Goal: Task Accomplishment & Management: Manage account settings

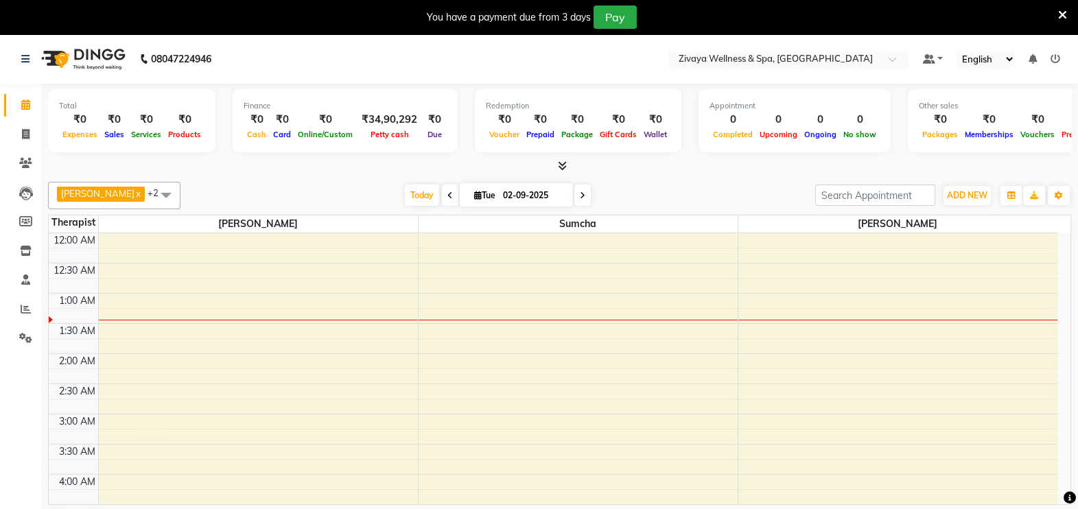
scroll to position [360, 0]
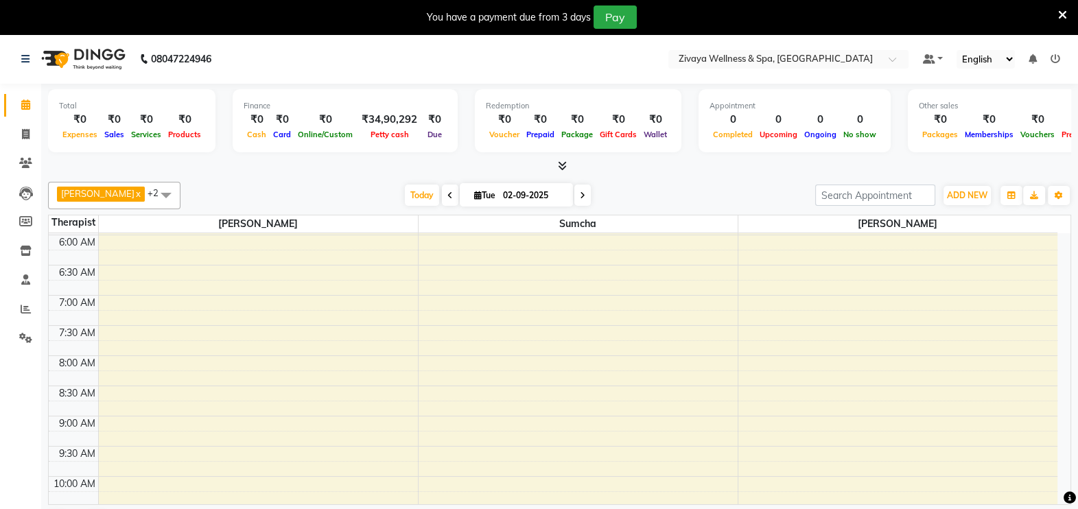
click at [163, 191] on span at bounding box center [165, 195] width 27 height 26
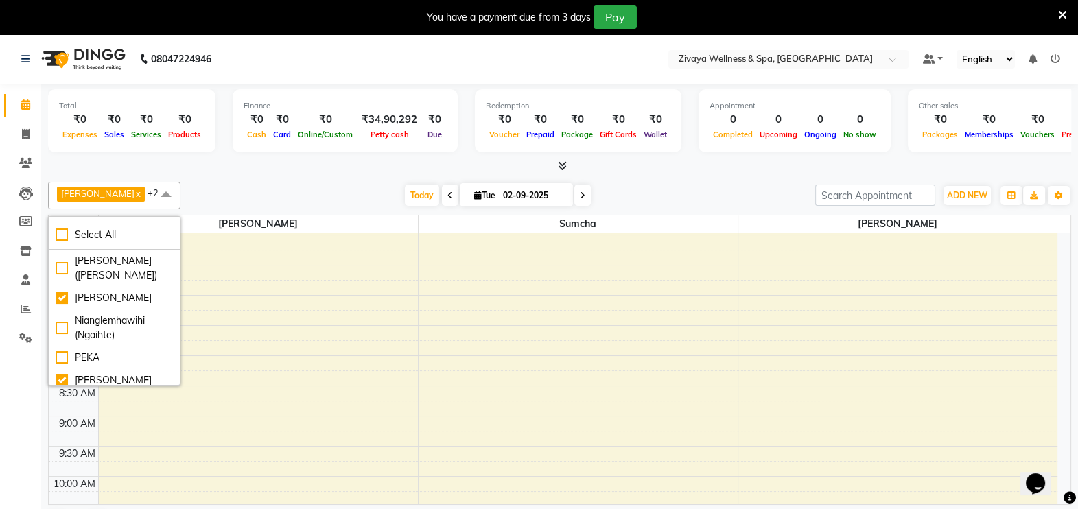
scroll to position [0, 0]
click at [78, 336] on div "Nianglemhawihi (Ngaihte)" at bounding box center [114, 328] width 117 height 29
checkbox input "true"
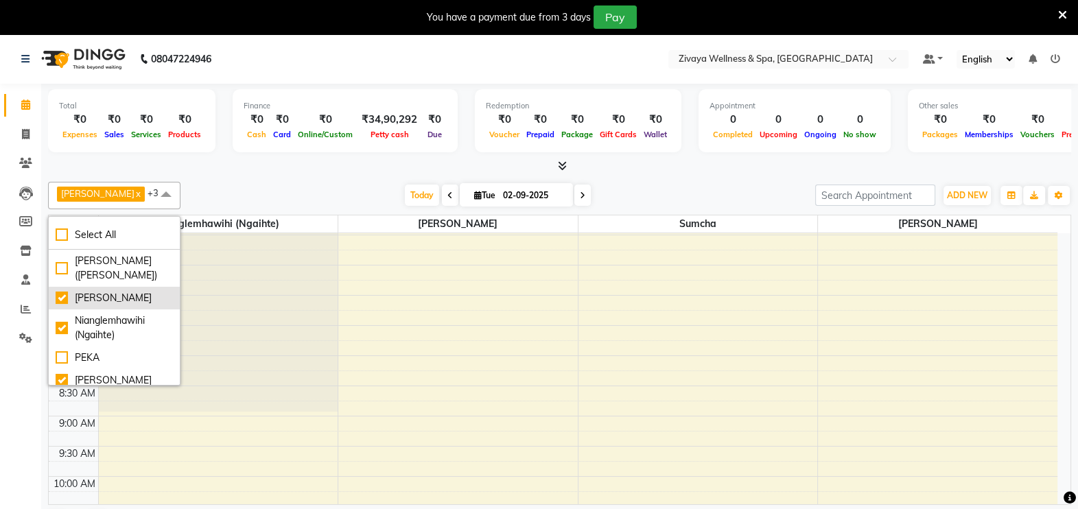
click at [57, 310] on li "[PERSON_NAME]" at bounding box center [114, 298] width 131 height 23
checkbox input "false"
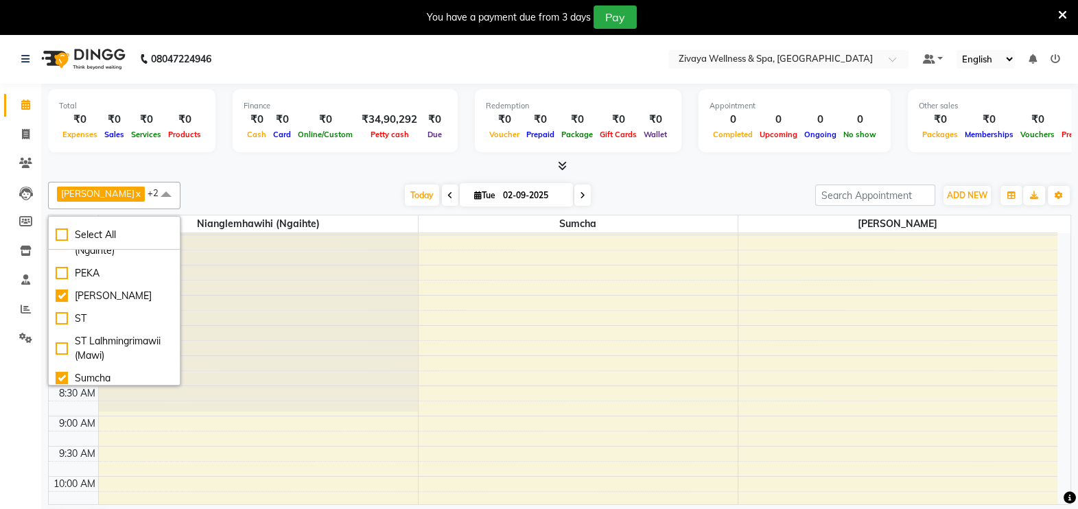
scroll to position [97, 0]
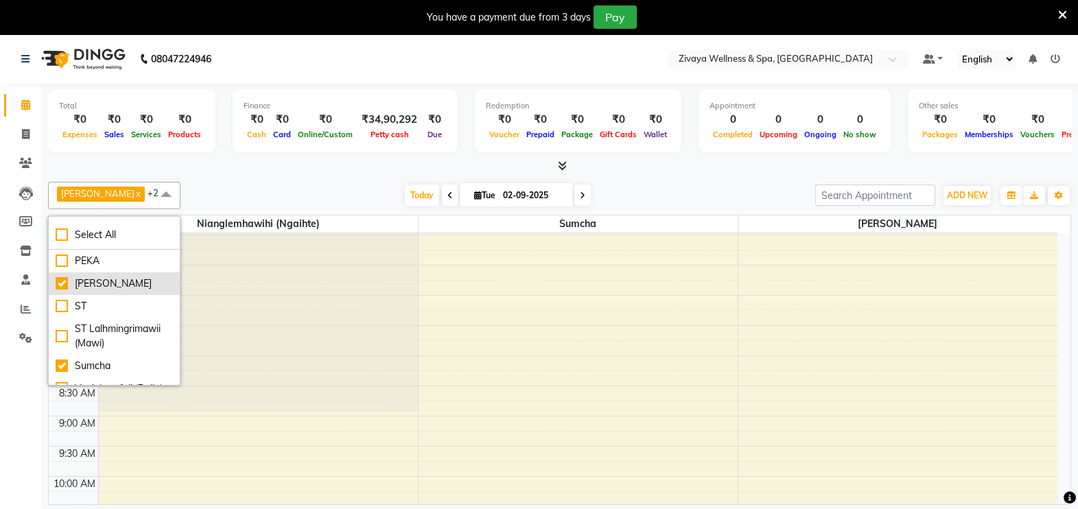
click at [103, 277] on div "[PERSON_NAME]" at bounding box center [114, 284] width 117 height 14
checkbox input "false"
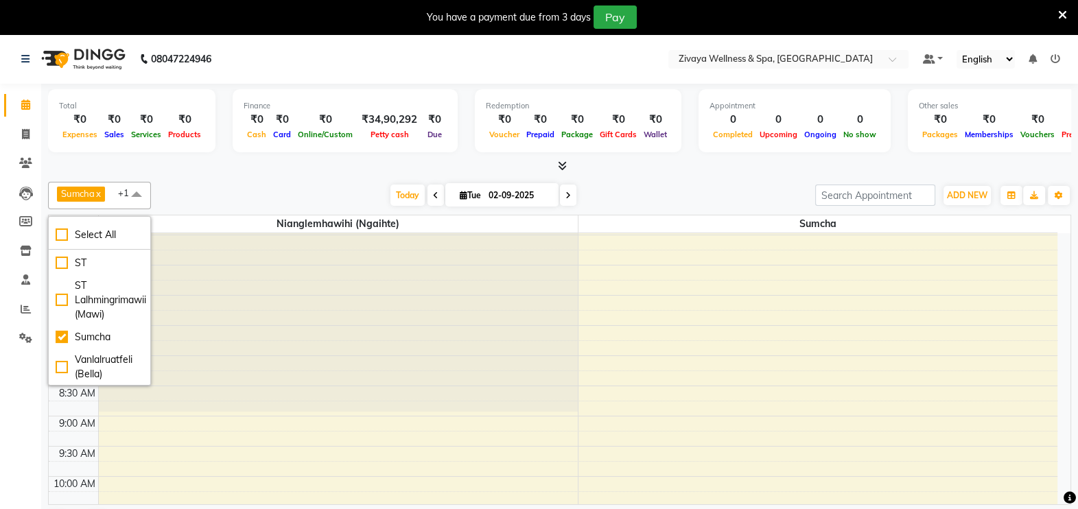
scroll to position [196, 0]
click at [61, 353] on div "Vanlalruatfeli (Bella)" at bounding box center [100, 366] width 88 height 29
checkbox input "true"
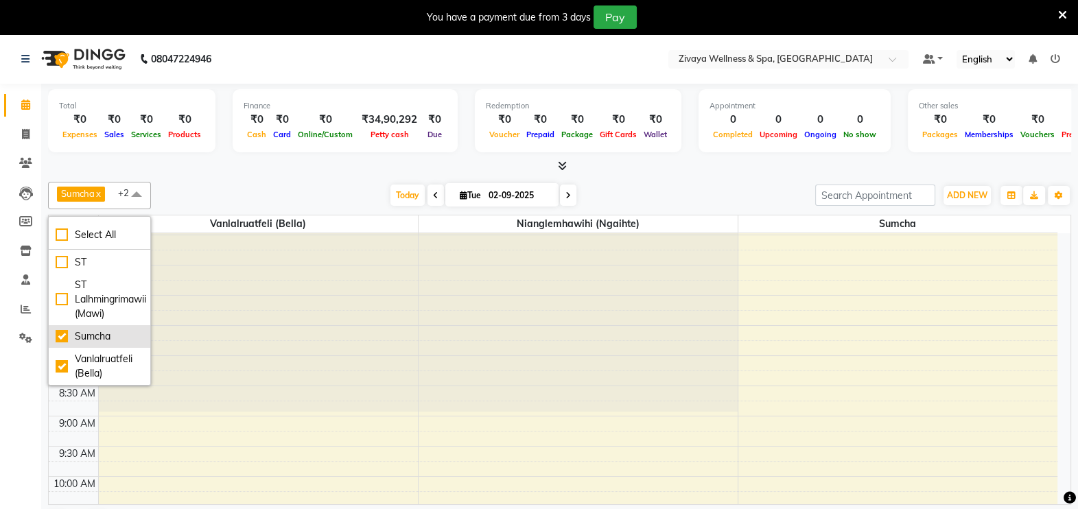
click at [80, 329] on div "Sumcha" at bounding box center [100, 336] width 88 height 14
checkbox input "false"
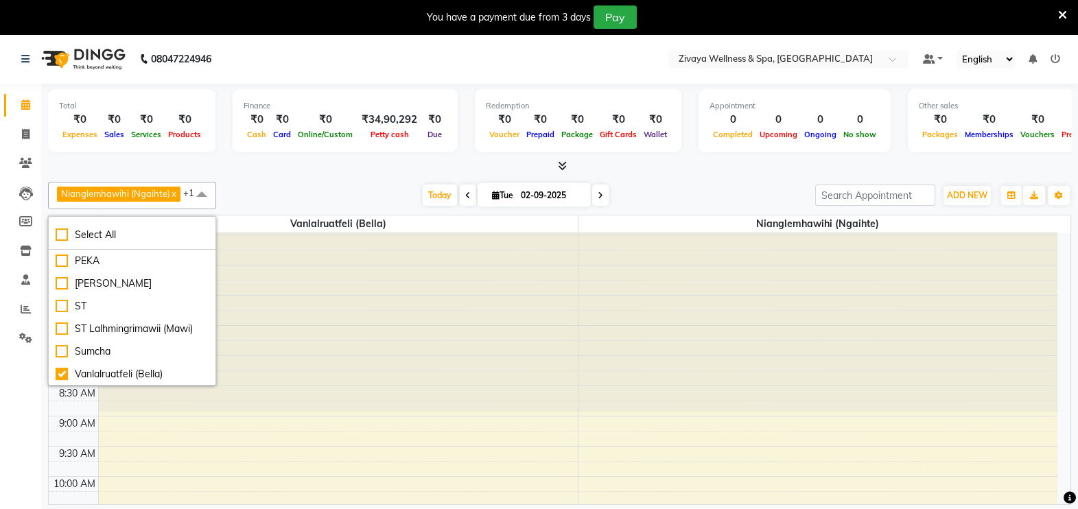
click at [199, 191] on span at bounding box center [201, 195] width 27 height 26
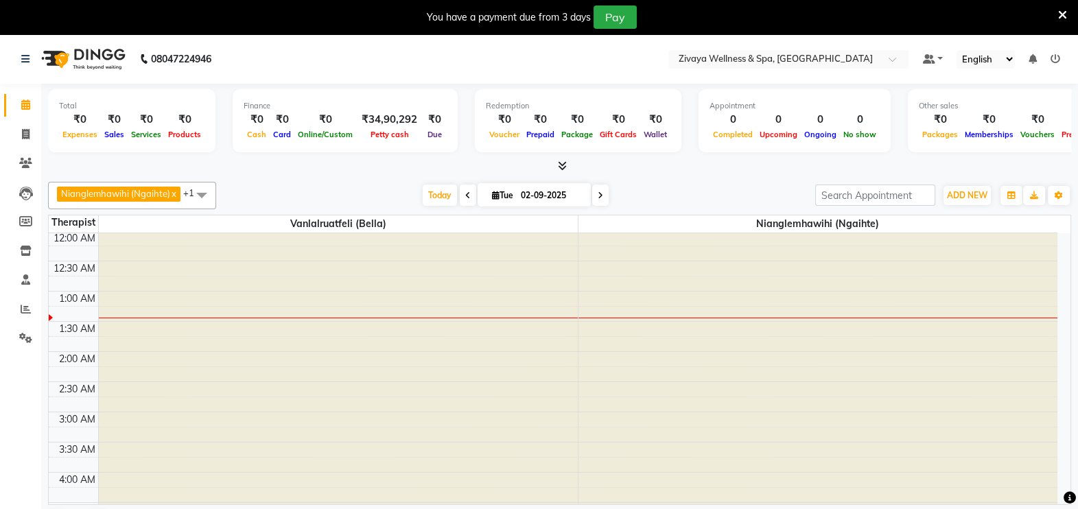
scroll to position [0, 0]
click at [174, 233] on div at bounding box center [338, 233] width 479 height 0
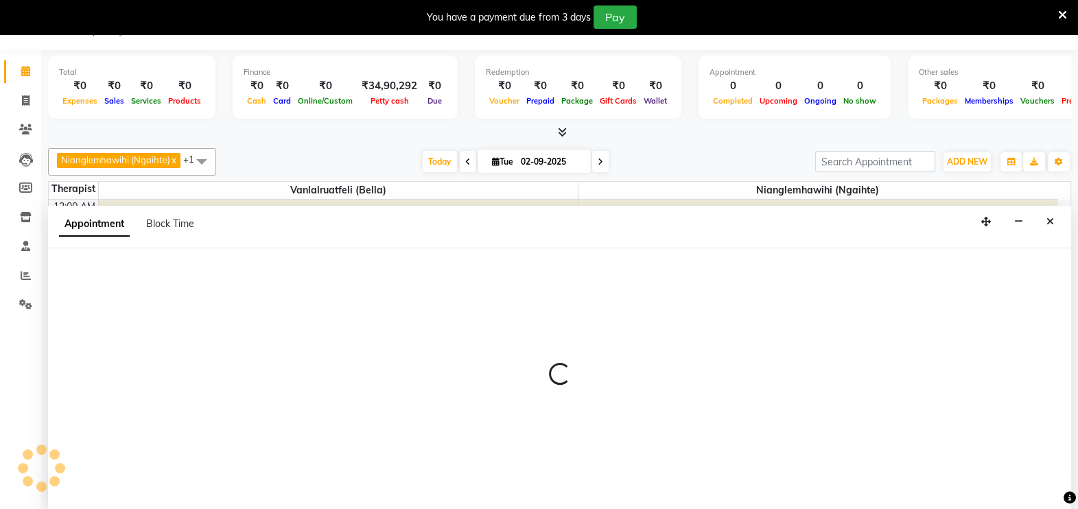
select select "58855"
select select "60"
select select "tentative"
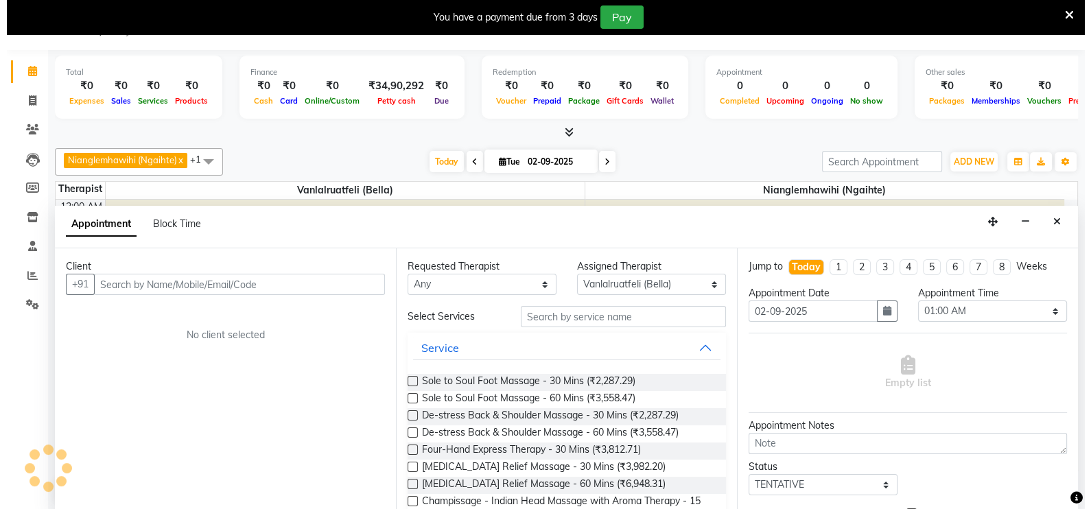
scroll to position [34, 0]
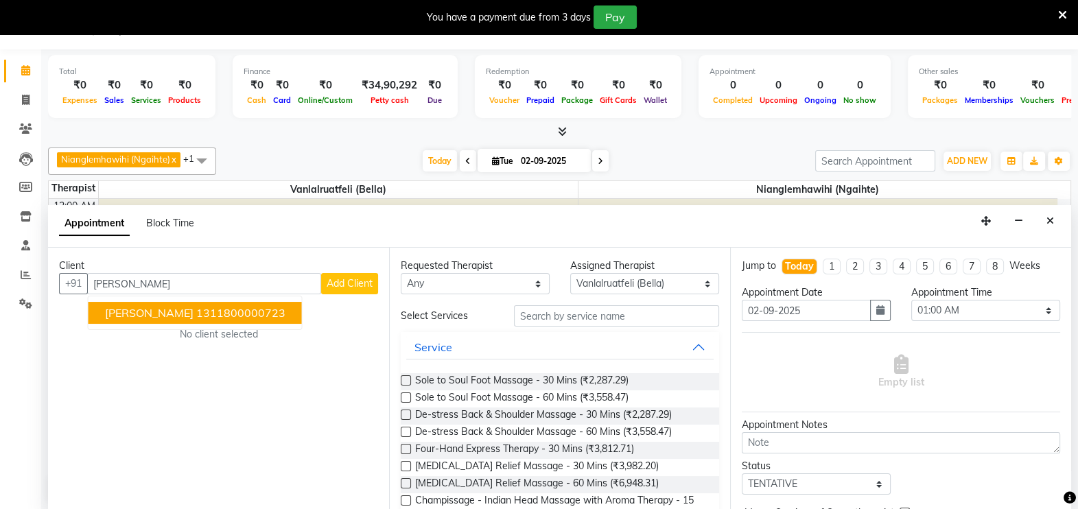
type input "[PERSON_NAME]"
click at [343, 287] on span "Add Client" at bounding box center [350, 283] width 46 height 12
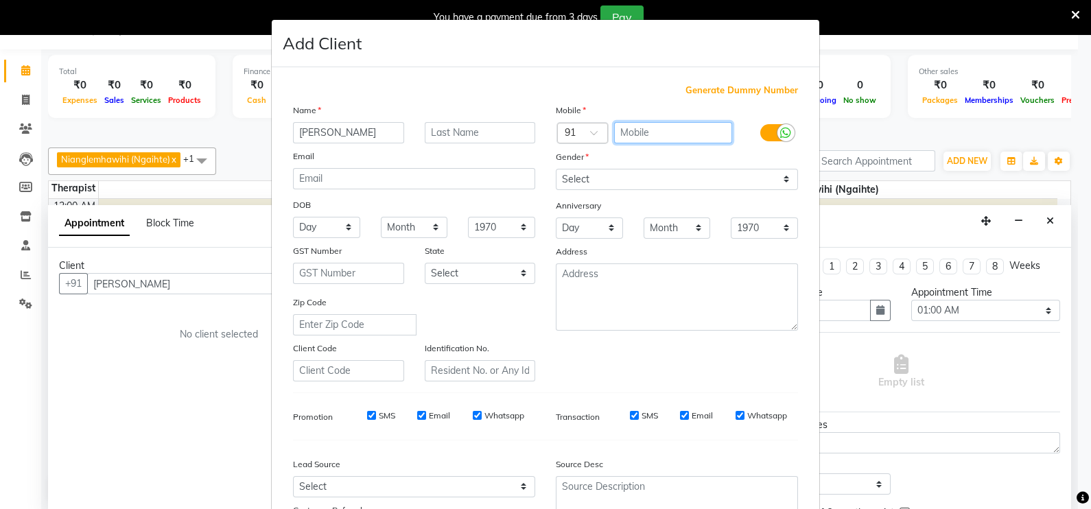
click at [666, 127] on input "text" at bounding box center [673, 132] width 119 height 21
type input "9366433475"
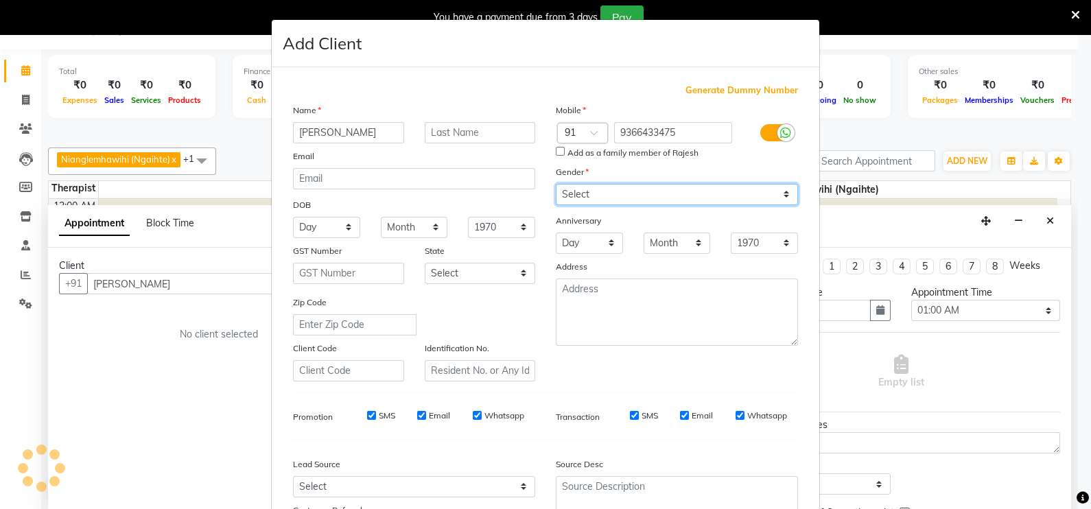
click at [656, 179] on div "Mobile Country Code × 91 9366433475 Add as a family member of Rajesh Gender Sel…" at bounding box center [677, 242] width 263 height 279
select select "male"
click at [556, 185] on select "Select Male Female Other Prefer Not To Say" at bounding box center [677, 194] width 242 height 21
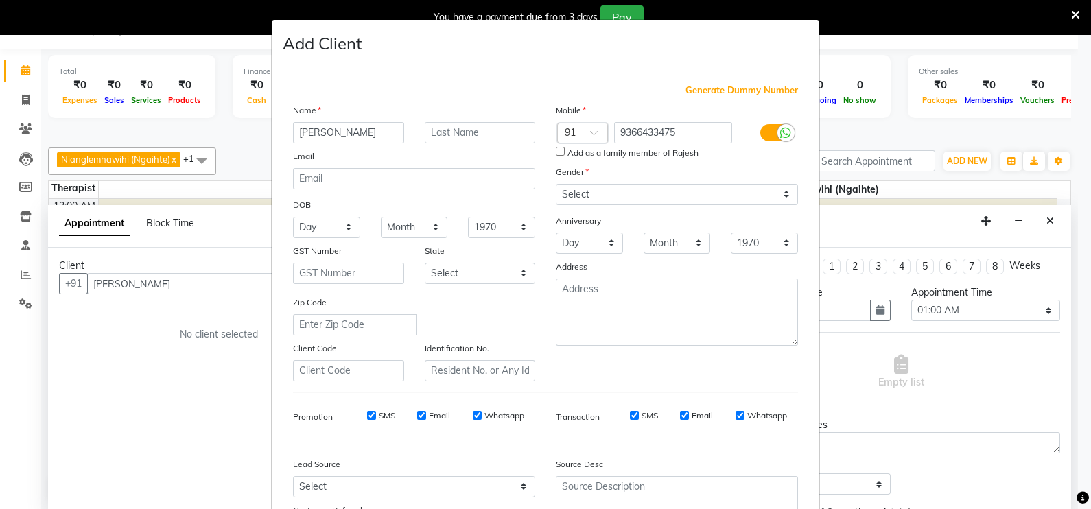
click at [556, 151] on input "Add as a family member of Rajesh" at bounding box center [560, 151] width 9 height 9
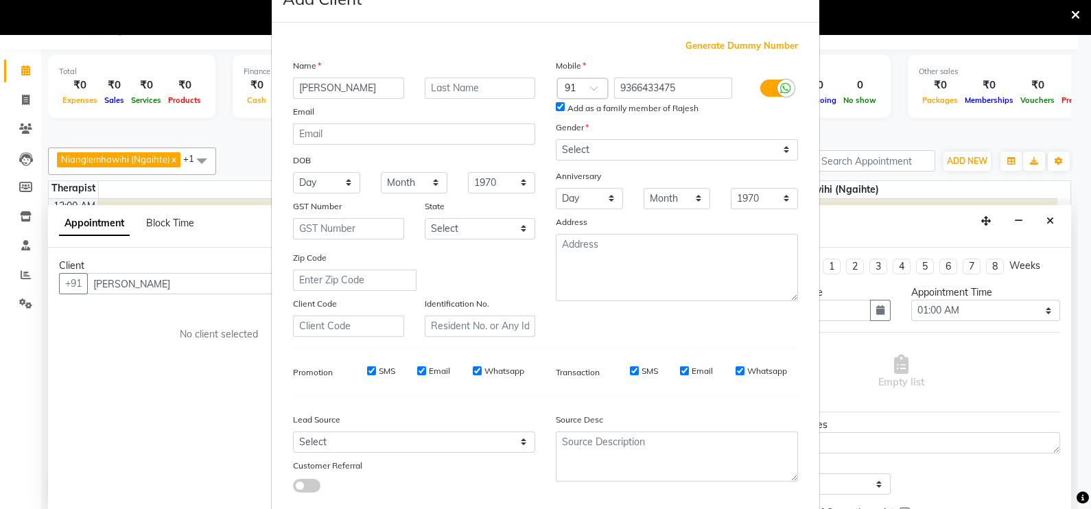
scroll to position [0, 0]
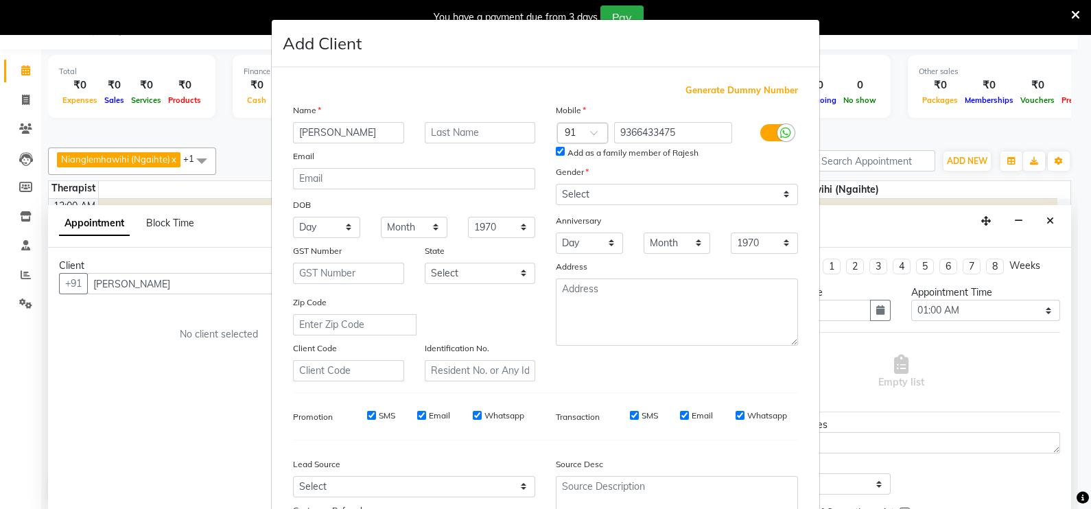
click at [556, 150] on input "Add as a family member of Rajesh" at bounding box center [560, 151] width 9 height 9
checkbox input "false"
click at [683, 132] on input "9366433475" at bounding box center [673, 132] width 119 height 21
type input "9"
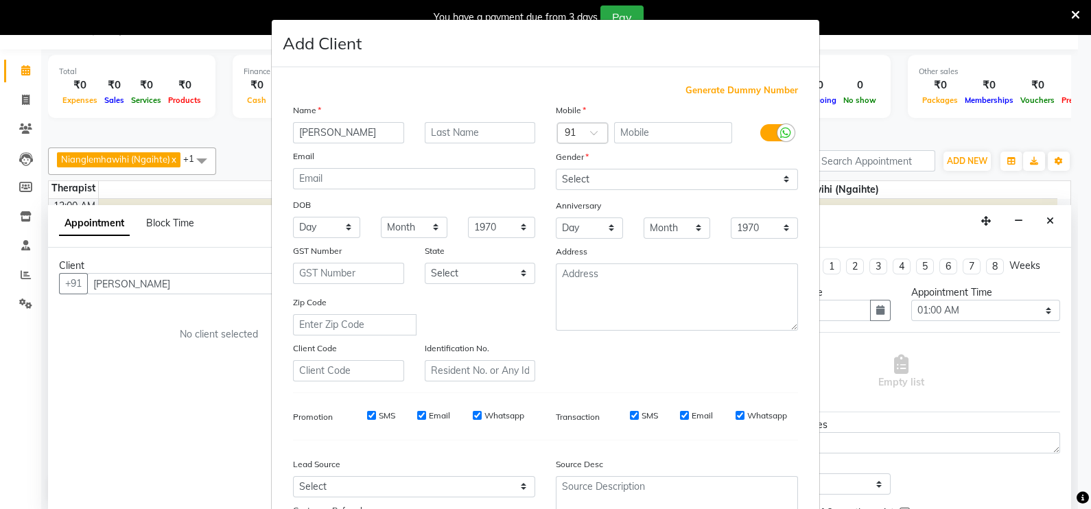
click at [717, 91] on span "Generate Dummy Number" at bounding box center [742, 91] width 113 height 14
type input "1311800001647"
checkbox input "false"
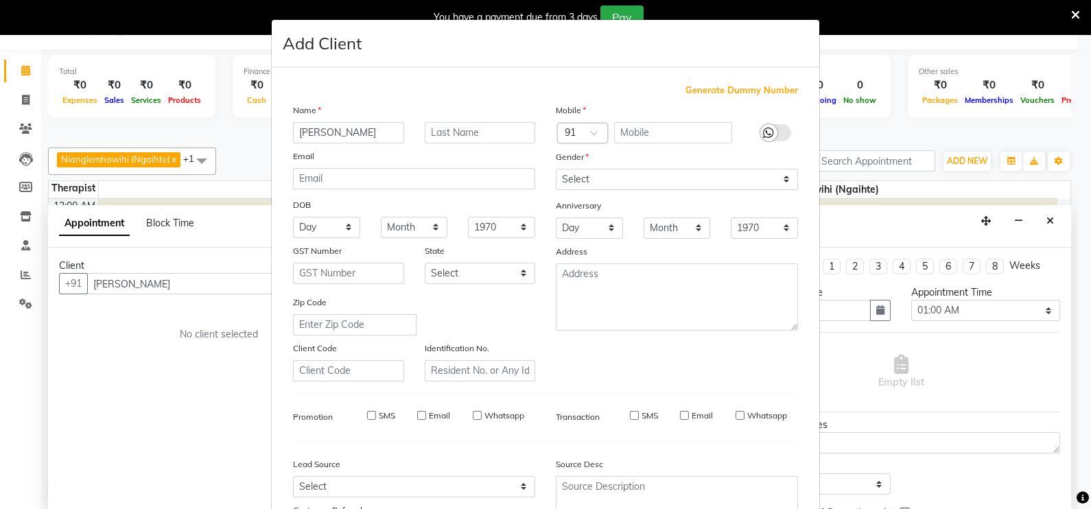
checkbox input "false"
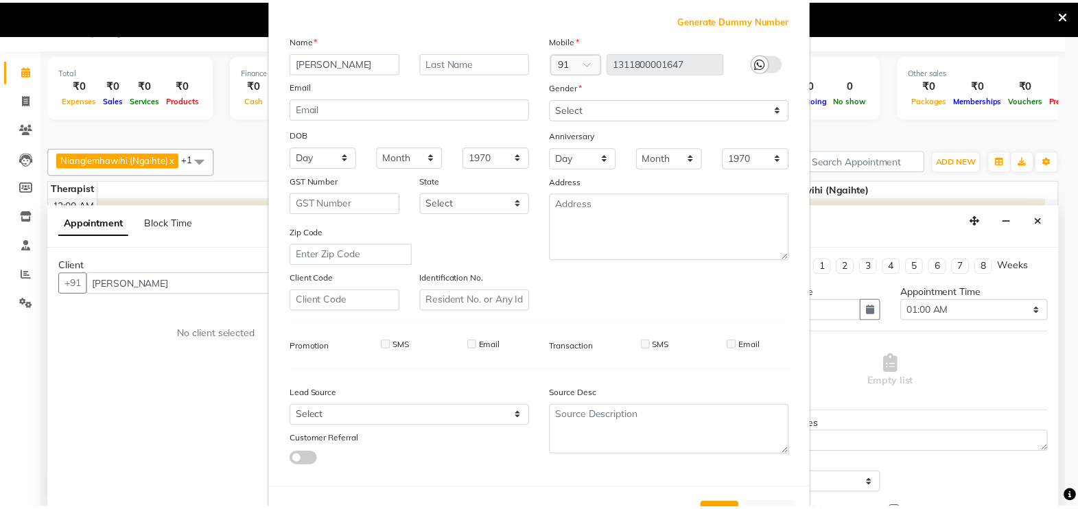
scroll to position [131, 0]
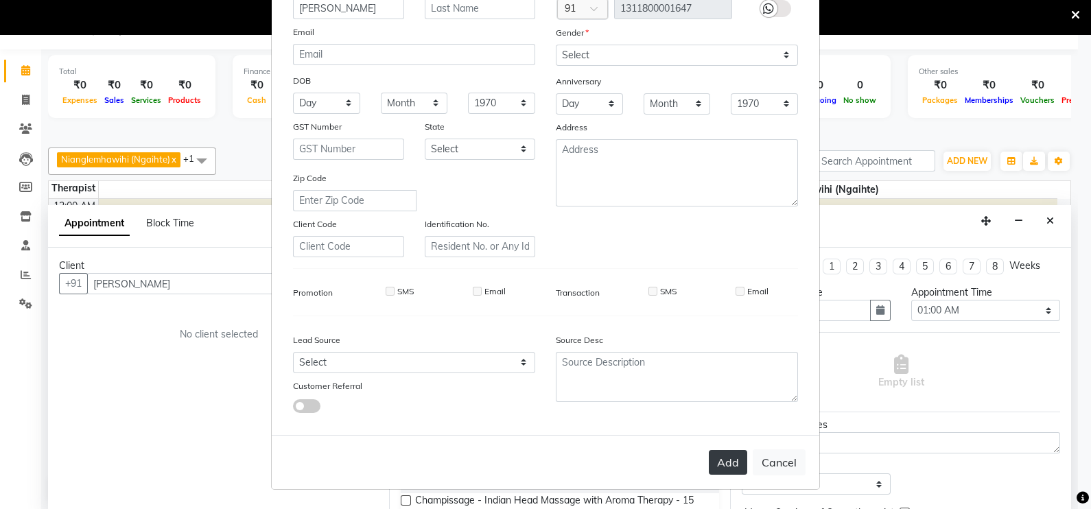
click at [723, 461] on button "Add" at bounding box center [728, 462] width 38 height 25
type input "1311800001647"
select select
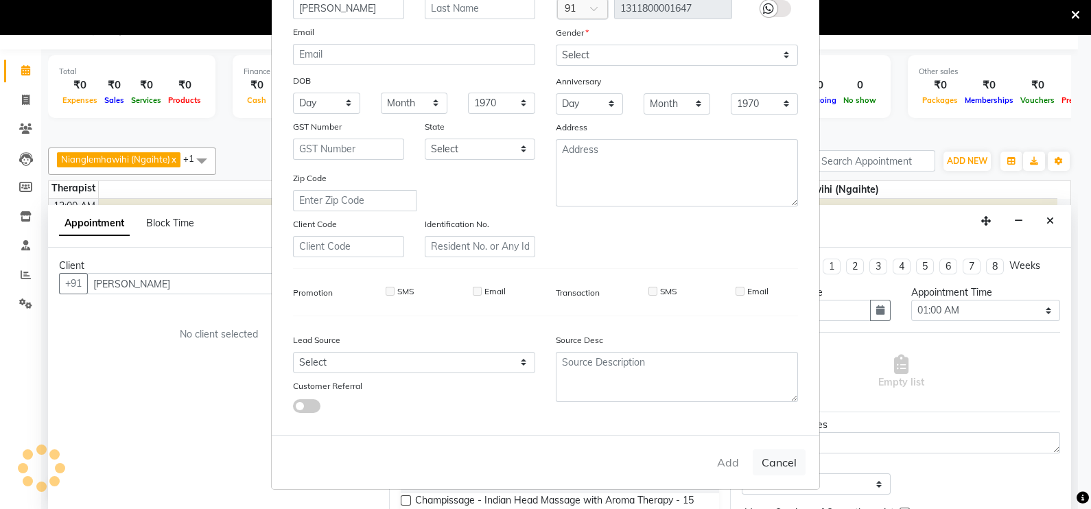
select select
checkbox input "false"
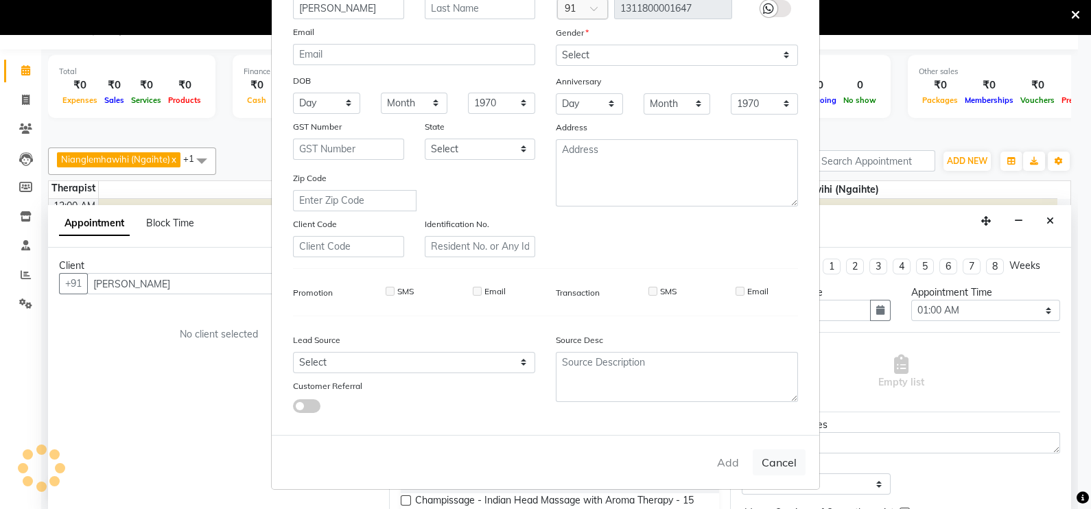
checkbox input "false"
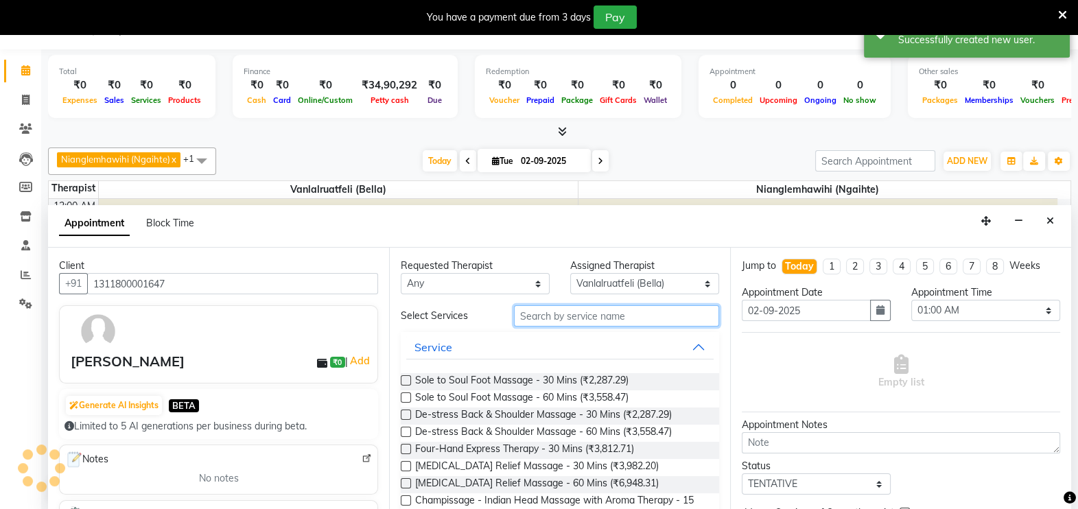
click at [613, 312] on input "text" at bounding box center [616, 315] width 205 height 21
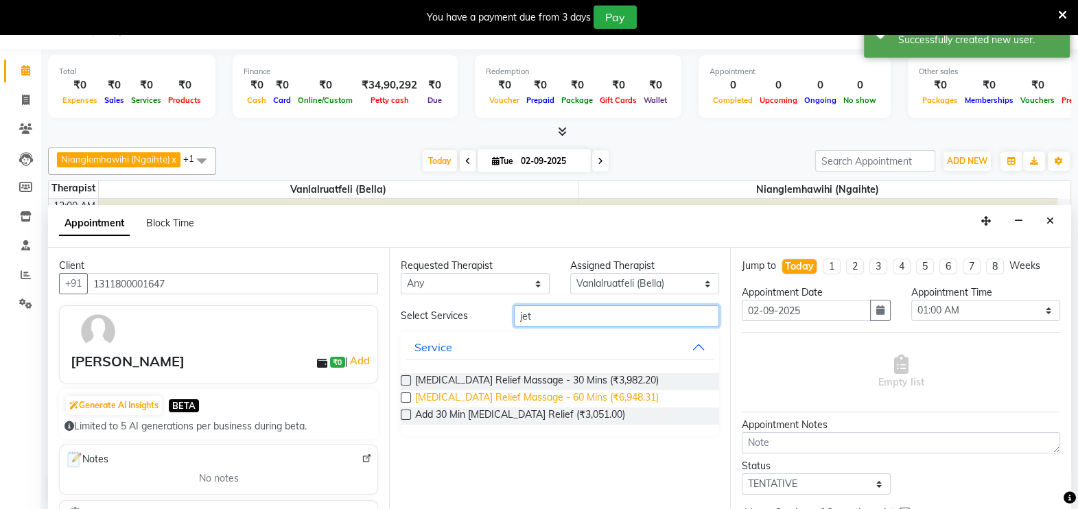
type input "jet"
click at [580, 393] on span "[MEDICAL_DATA] Relief Massage - 60 Mins (₹6,948.31)" at bounding box center [537, 399] width 244 height 17
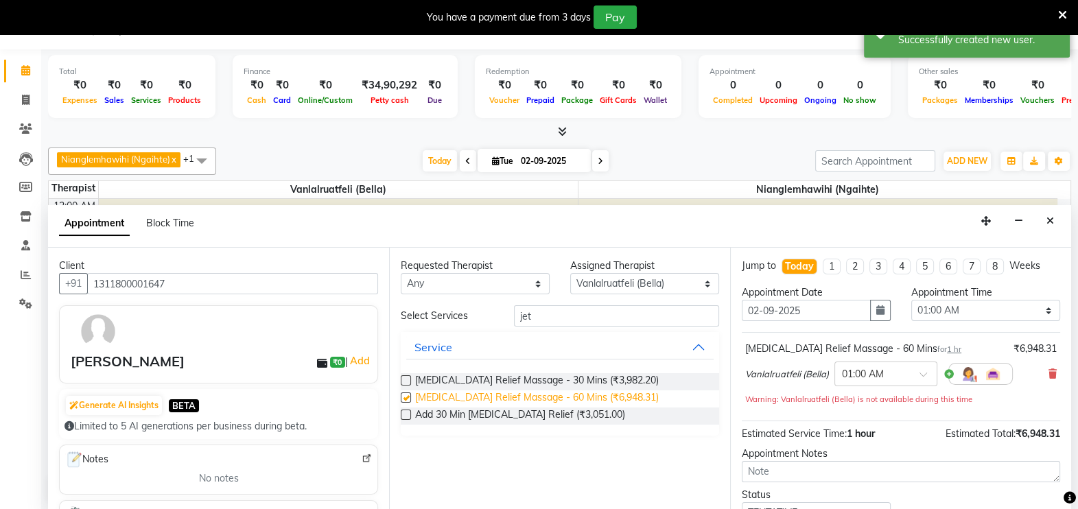
checkbox input "false"
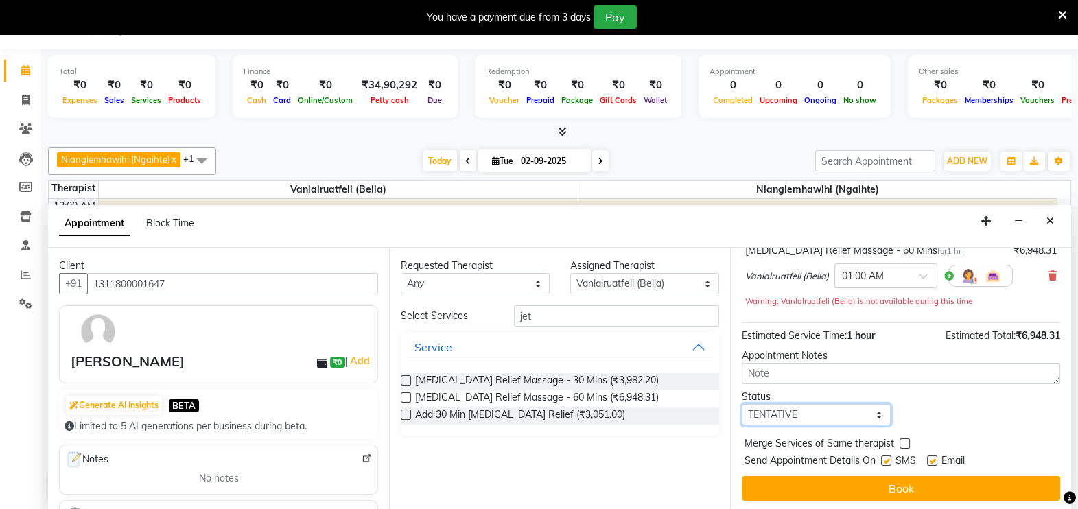
click at [779, 415] on select "Select TENTATIVE CONFIRM CHECK-IN UPCOMING" at bounding box center [816, 414] width 149 height 21
select select "confirm booking"
click at [742, 404] on select "Select TENTATIVE CONFIRM CHECK-IN UPCOMING" at bounding box center [816, 414] width 149 height 21
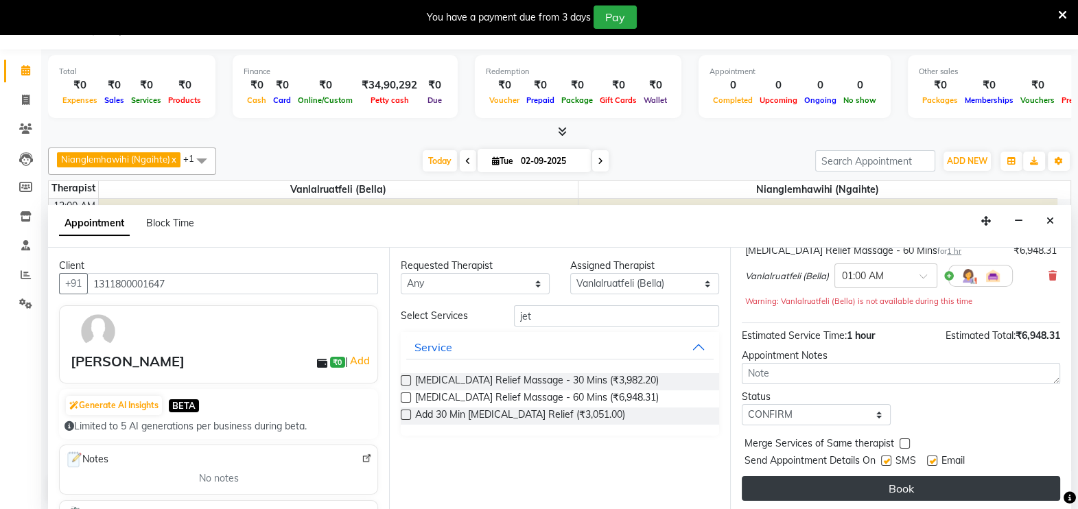
click at [845, 480] on button "Book" at bounding box center [901, 488] width 318 height 25
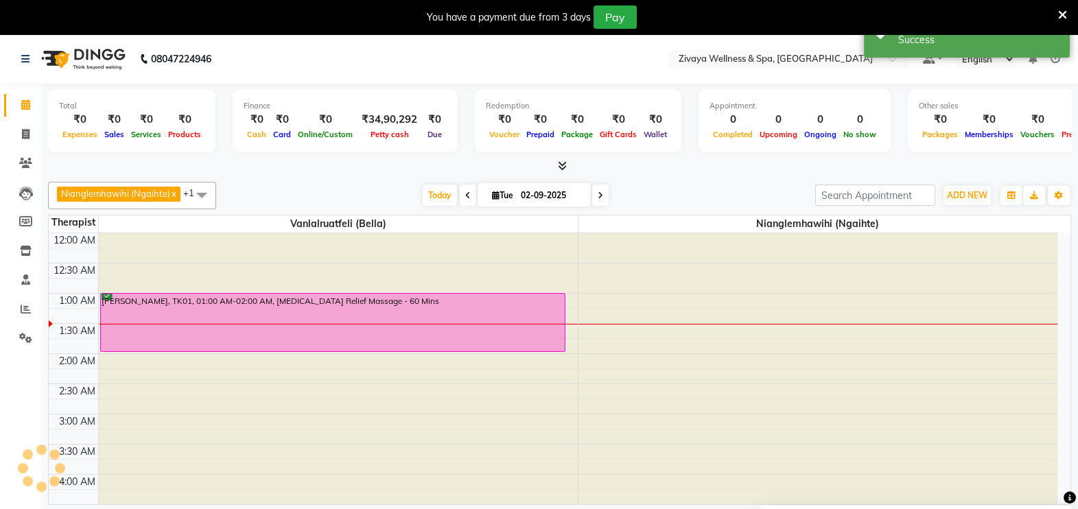
scroll to position [0, 0]
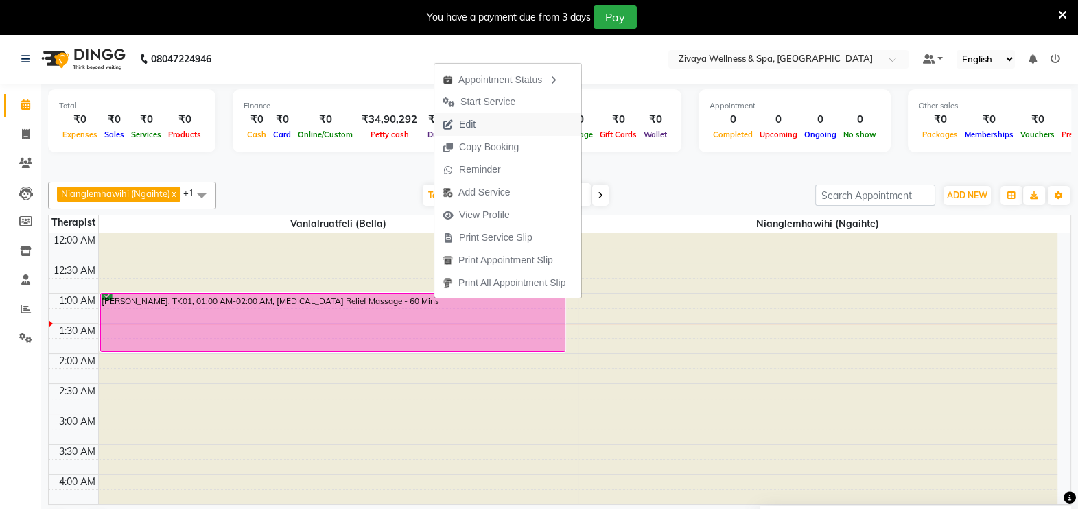
click at [481, 122] on span "Edit" at bounding box center [458, 124] width 49 height 23
select select "tentative"
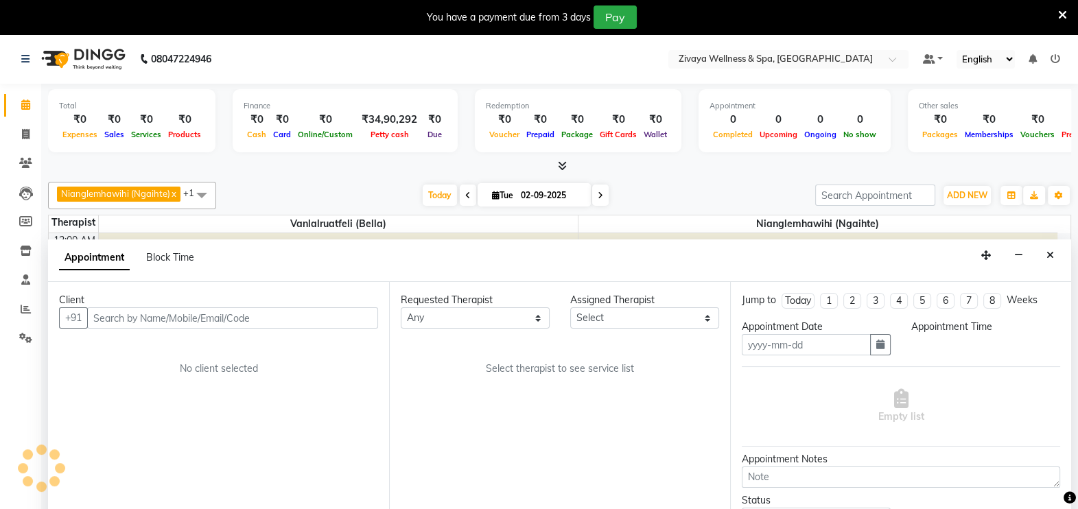
type input "02-09-2025"
select select "58855"
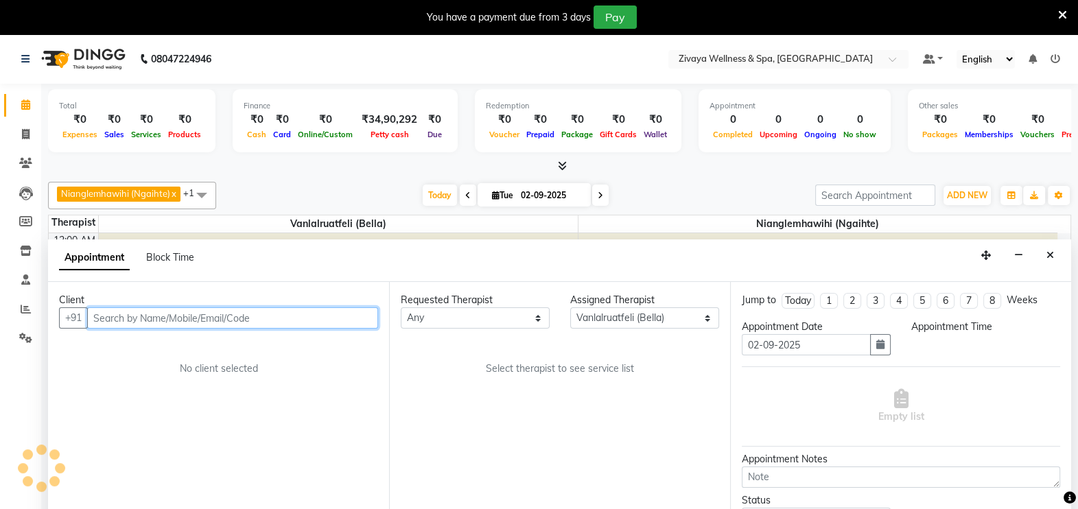
select select "confirm booking"
select select "60"
select select "3551"
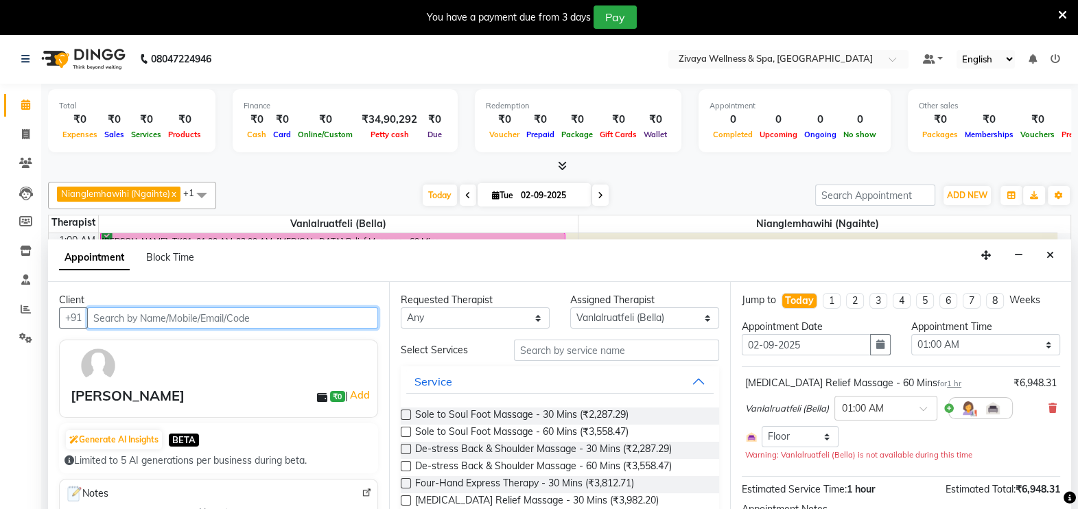
scroll to position [34, 0]
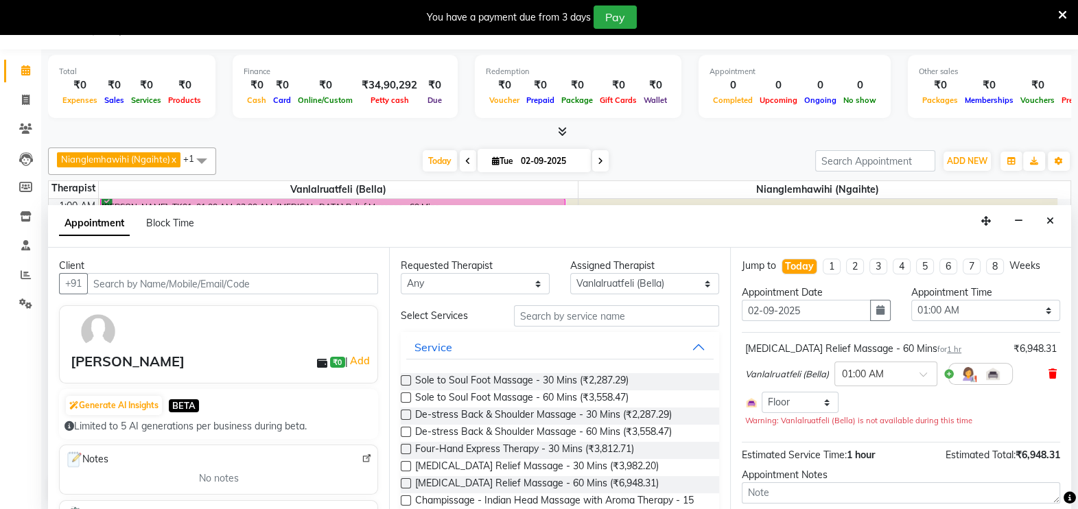
click at [1049, 371] on icon at bounding box center [1053, 374] width 8 height 10
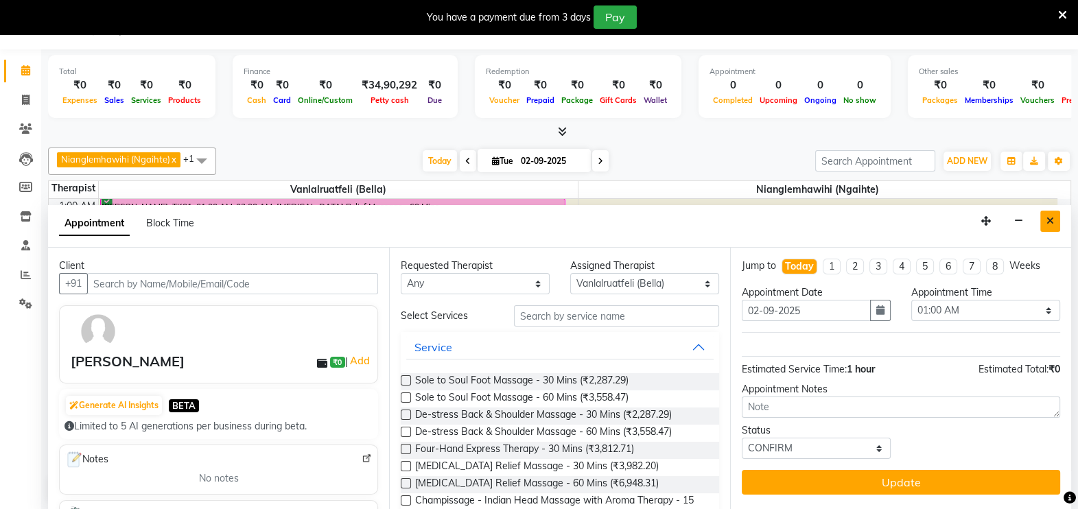
click at [1044, 220] on button "Close" at bounding box center [1050, 221] width 20 height 21
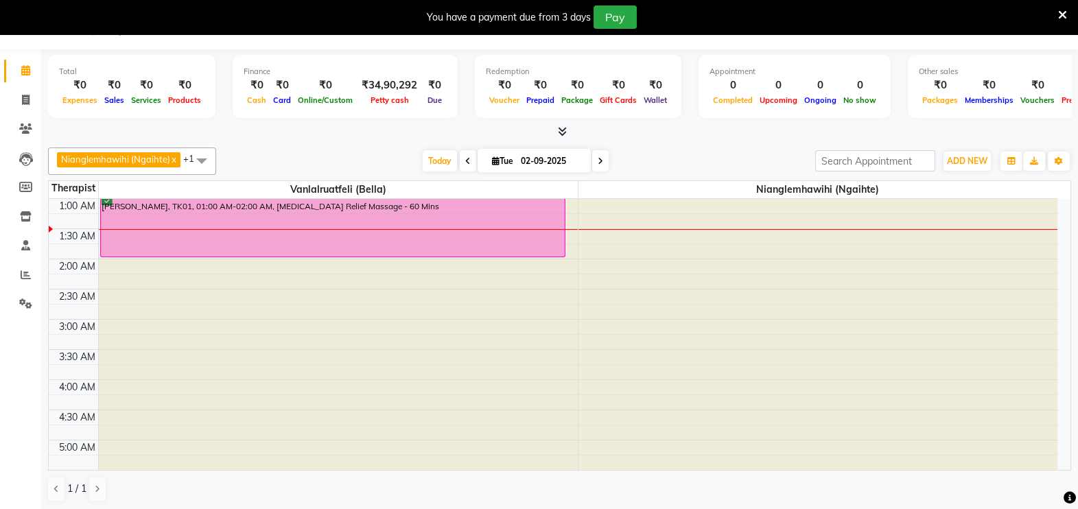
scroll to position [0, 0]
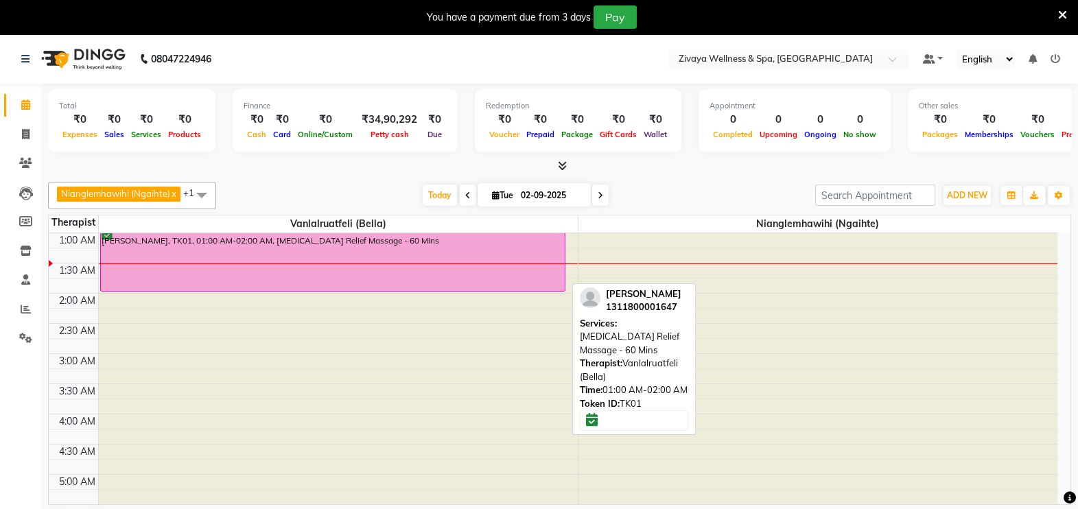
click at [491, 233] on div "[PERSON_NAME], TK01, 01:00 AM-02:00 AM, [MEDICAL_DATA] Relief Massage - 60 Mins" at bounding box center [333, 262] width 465 height 58
select select "6"
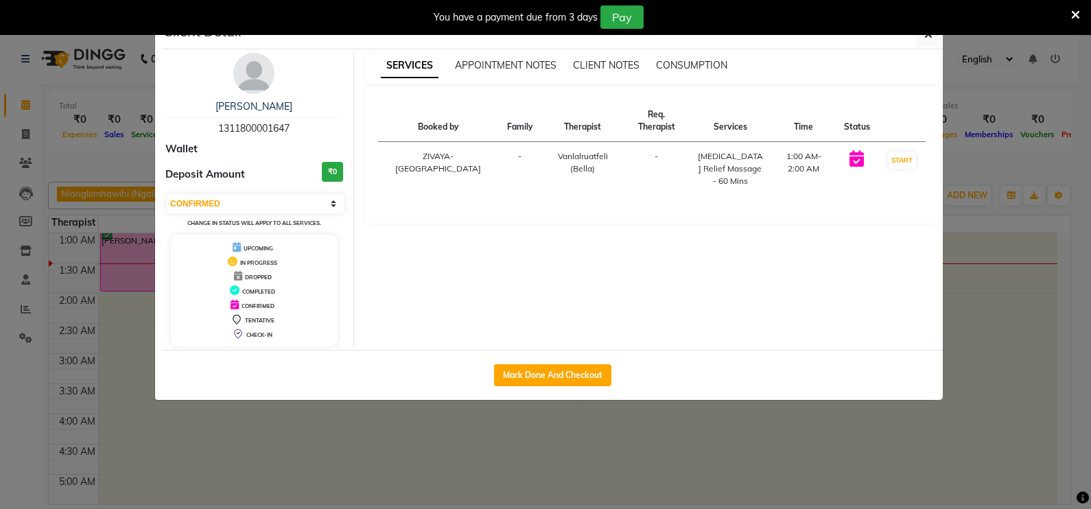
click at [1074, 224] on ngb-modal-window "Client Detail Abishek 1311800001647 Wallet Deposit Amount ₹0 Select IN SERVICE …" at bounding box center [545, 254] width 1091 height 509
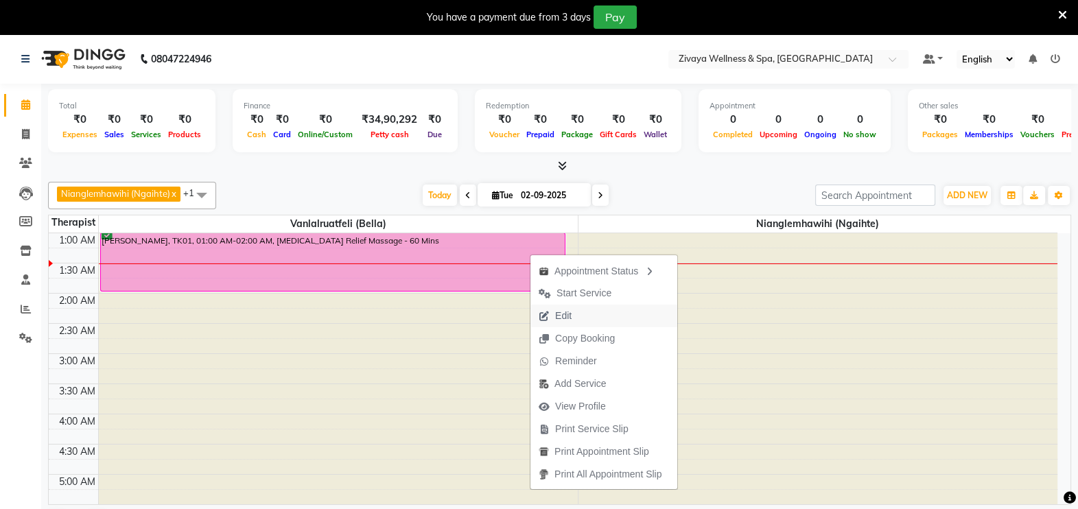
click at [584, 319] on button "Edit" at bounding box center [604, 316] width 147 height 23
select select "tentative"
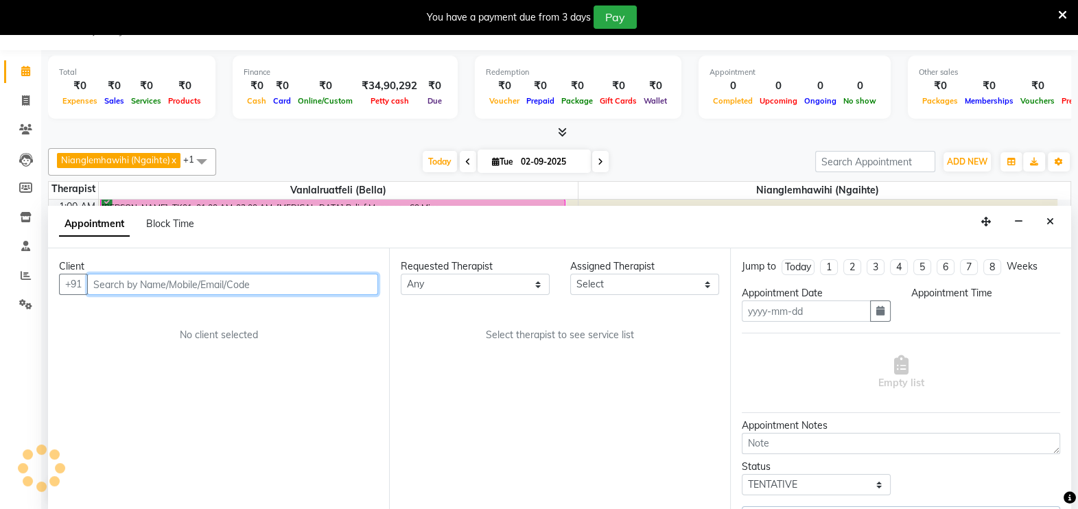
scroll to position [34, 0]
type input "02-09-2025"
select select "58855"
select select "confirm booking"
select select "60"
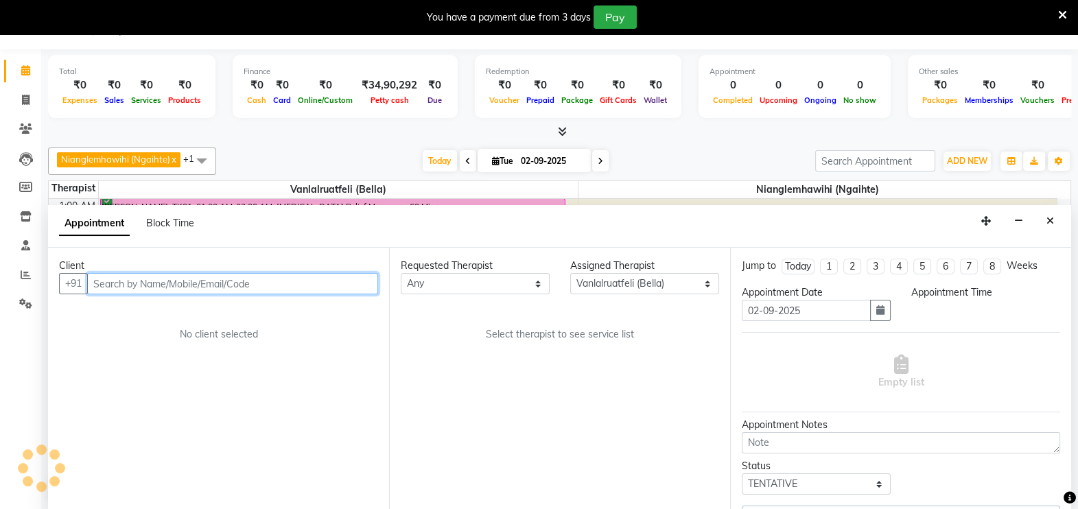
select select "3551"
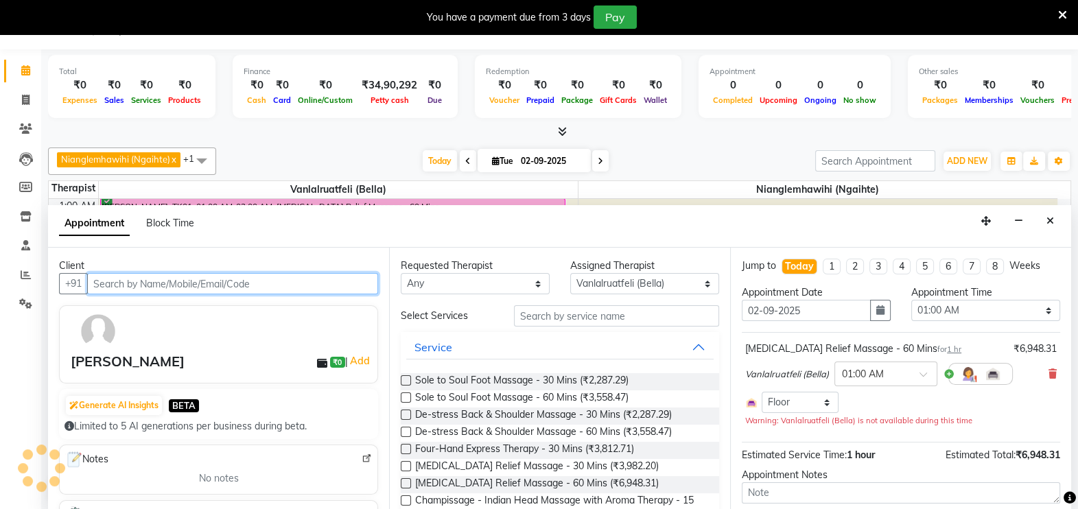
scroll to position [60, 0]
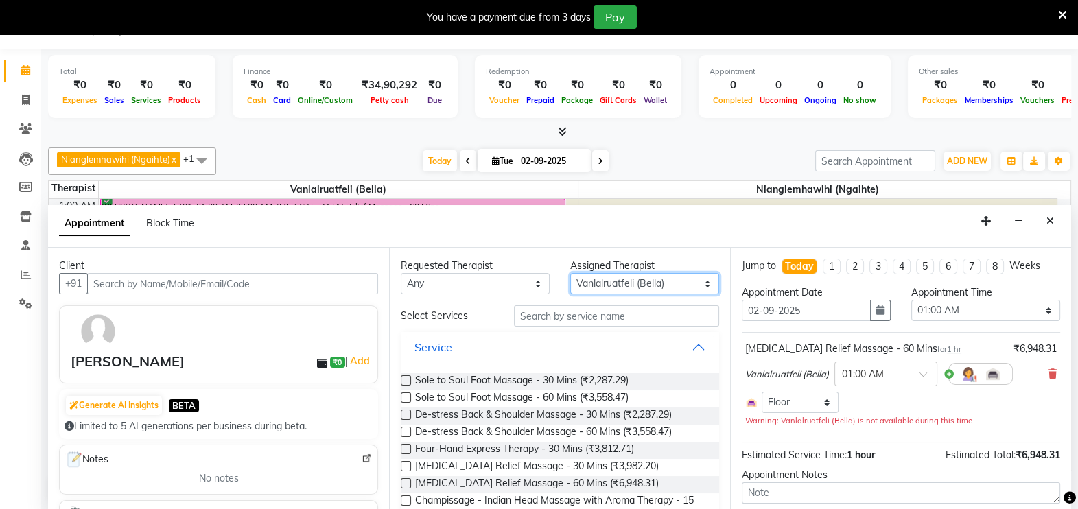
click at [694, 281] on select "Select Immanuel Lalthuoizing (Emma) Joseph Laldinpuia Nianglemhawihi (Ngaihte) …" at bounding box center [644, 283] width 149 height 21
select select "58858"
click at [570, 273] on select "Select Immanuel Lalthuoizing (Emma) Joseph Laldinpuia Nianglemhawihi (Ngaihte) …" at bounding box center [644, 283] width 149 height 21
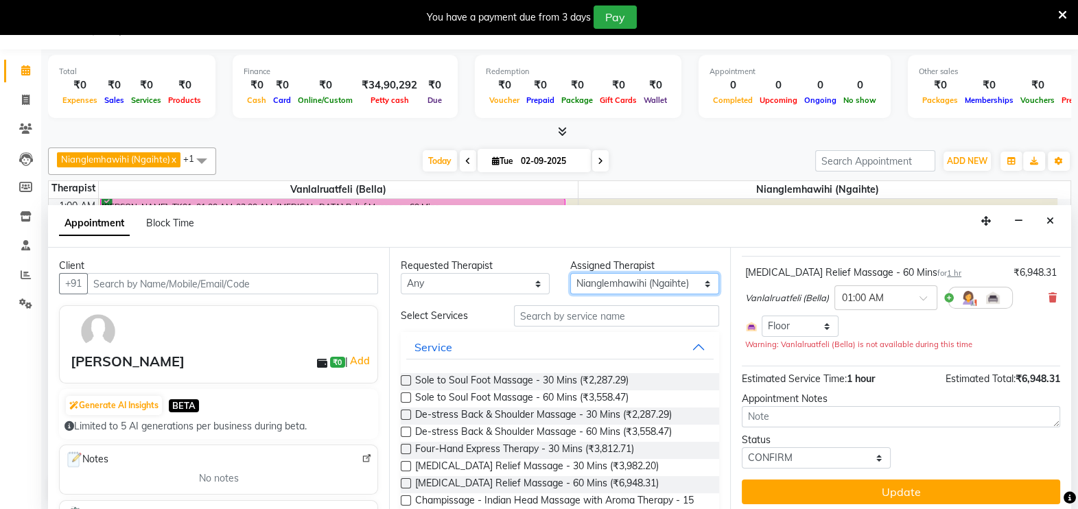
scroll to position [79, 0]
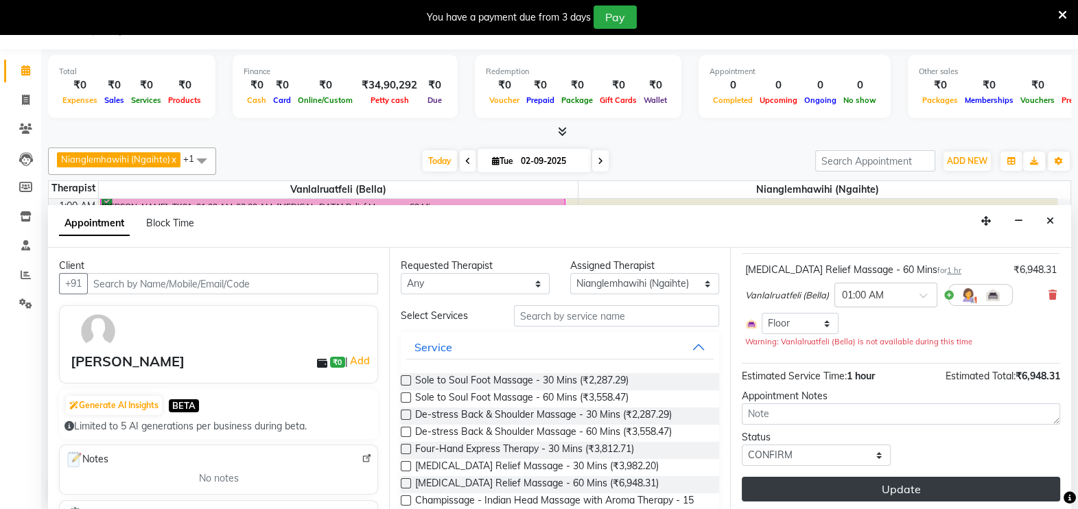
click at [839, 482] on button "Update" at bounding box center [901, 489] width 318 height 25
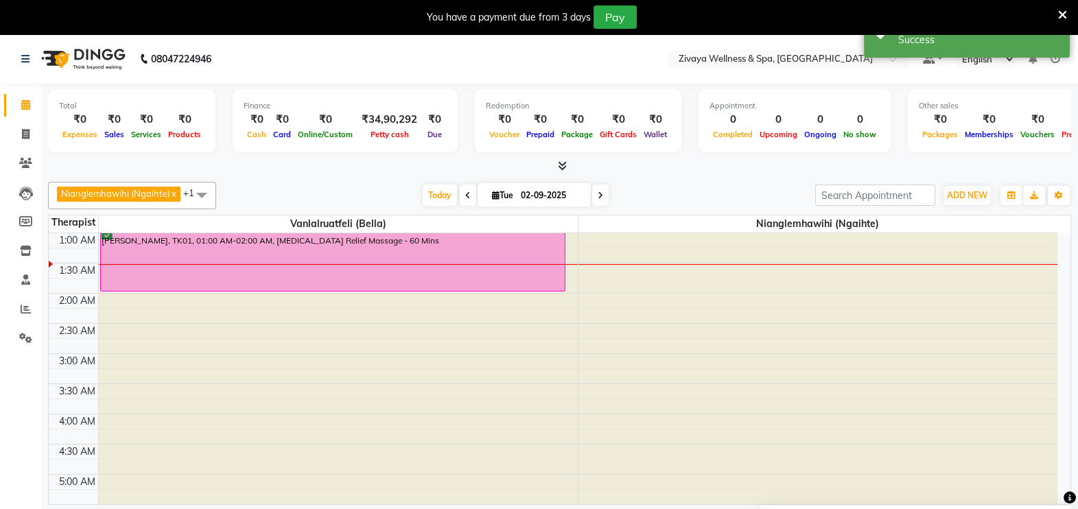
scroll to position [0, 0]
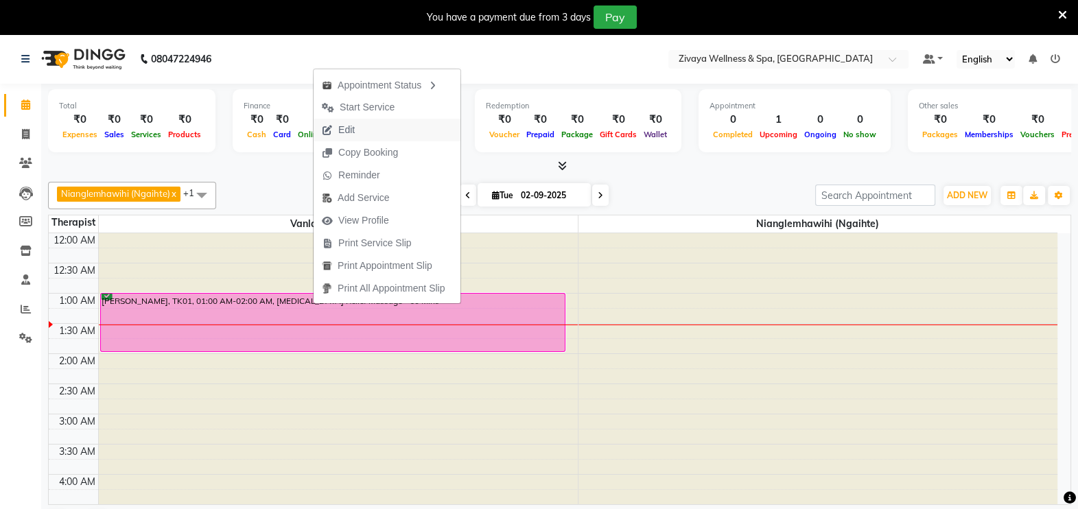
click at [410, 126] on button "Edit" at bounding box center [387, 130] width 147 height 23
select select "tentative"
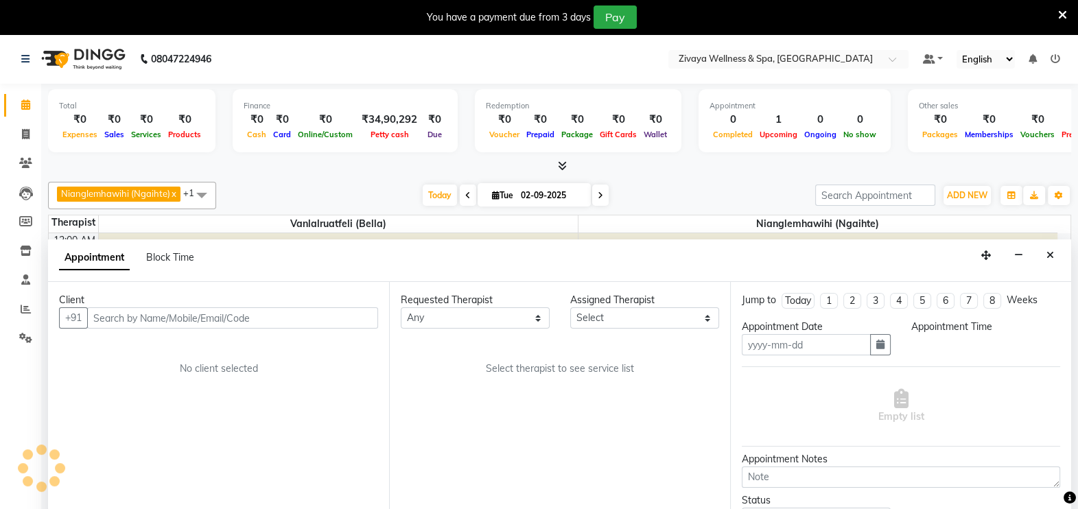
type input "02-09-2025"
select select "58855"
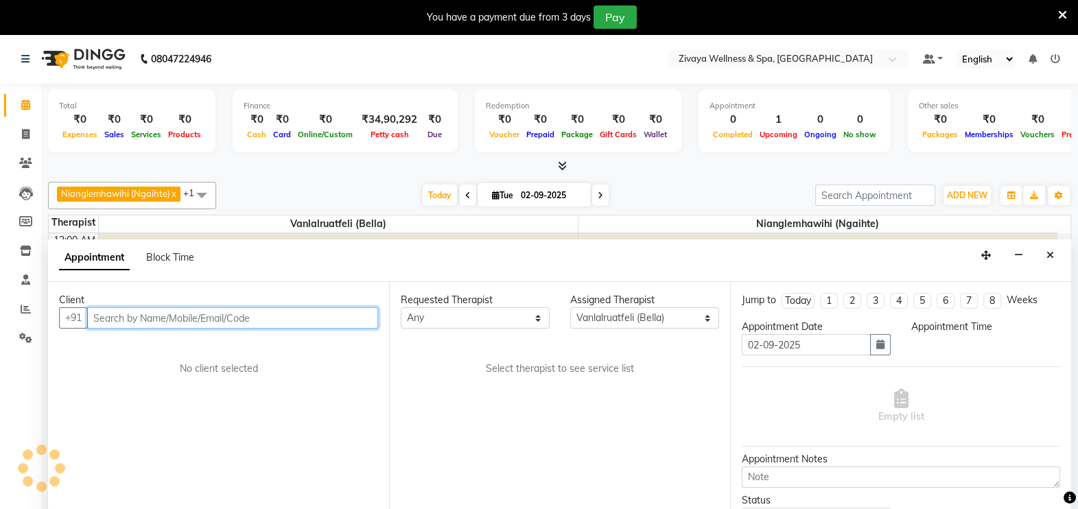
select select "confirm booking"
select select "60"
select select "3551"
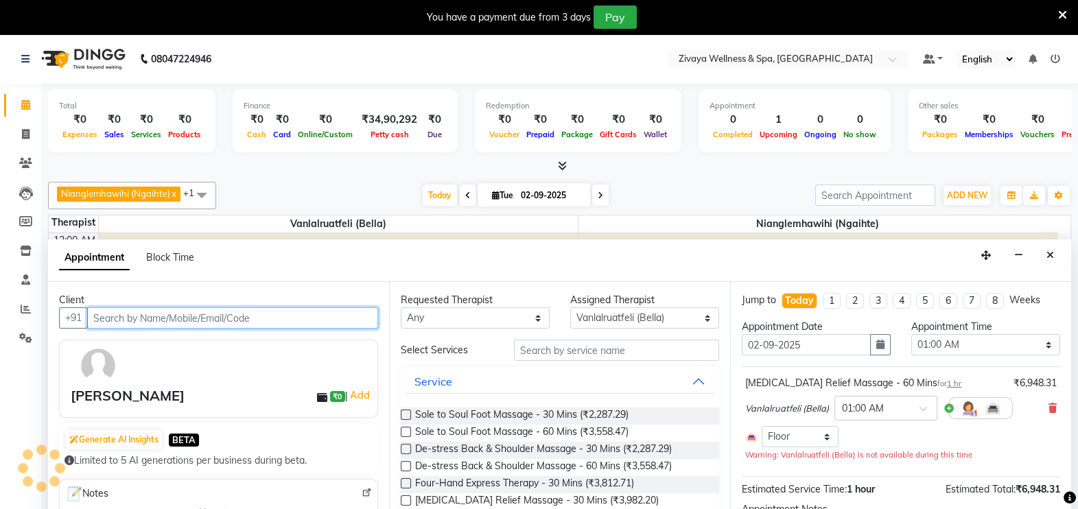
scroll to position [34, 0]
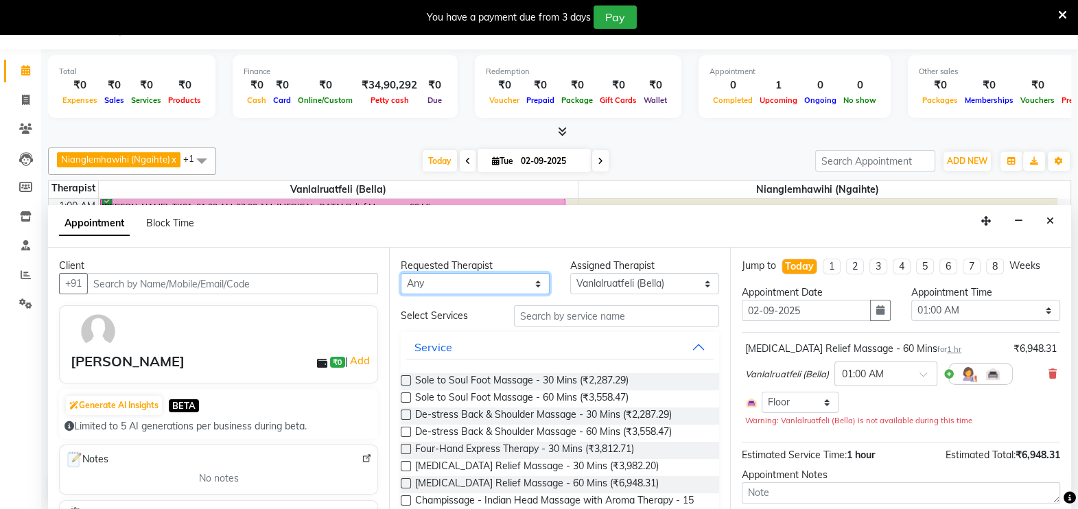
click at [496, 281] on select "Any [PERSON_NAME] ([PERSON_NAME]) [PERSON_NAME] (Ngaihte) [PERSON_NAME] LALREMR…" at bounding box center [475, 283] width 149 height 21
select select "58858"
click at [401, 273] on select "Any [PERSON_NAME] ([PERSON_NAME]) [PERSON_NAME] (Ngaihte) [PERSON_NAME] LALREMR…" at bounding box center [475, 283] width 149 height 21
select select "58858"
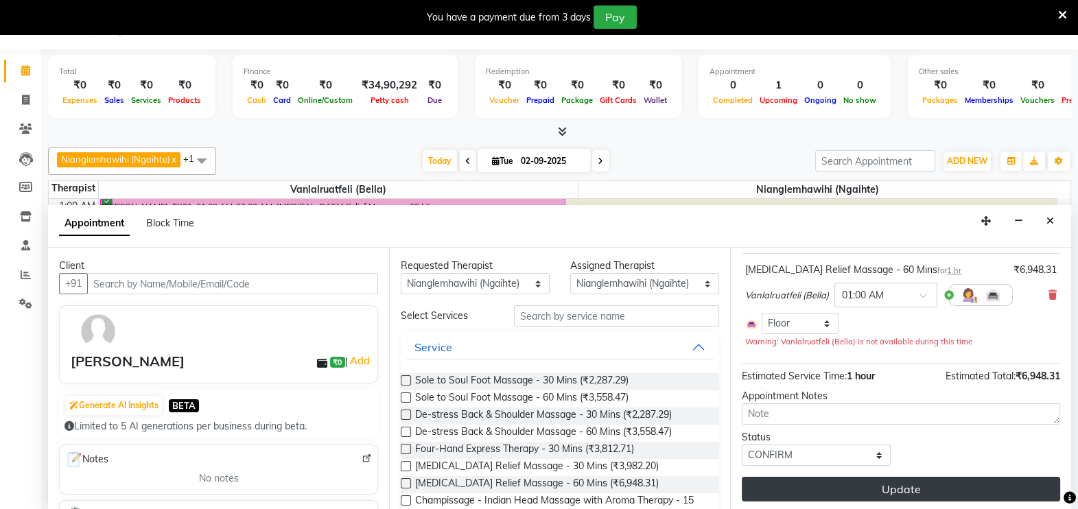
click at [865, 484] on button "Update" at bounding box center [901, 489] width 318 height 25
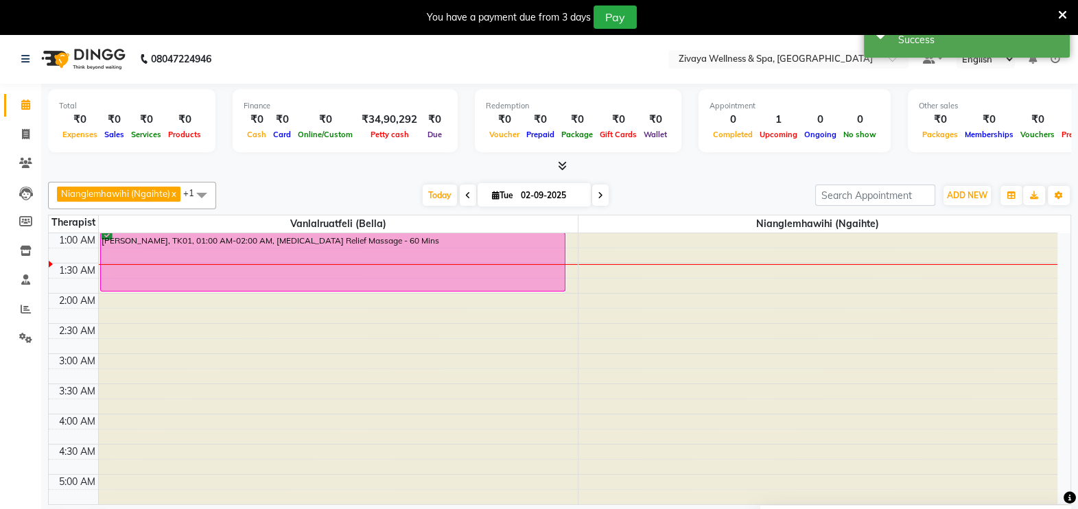
scroll to position [0, 0]
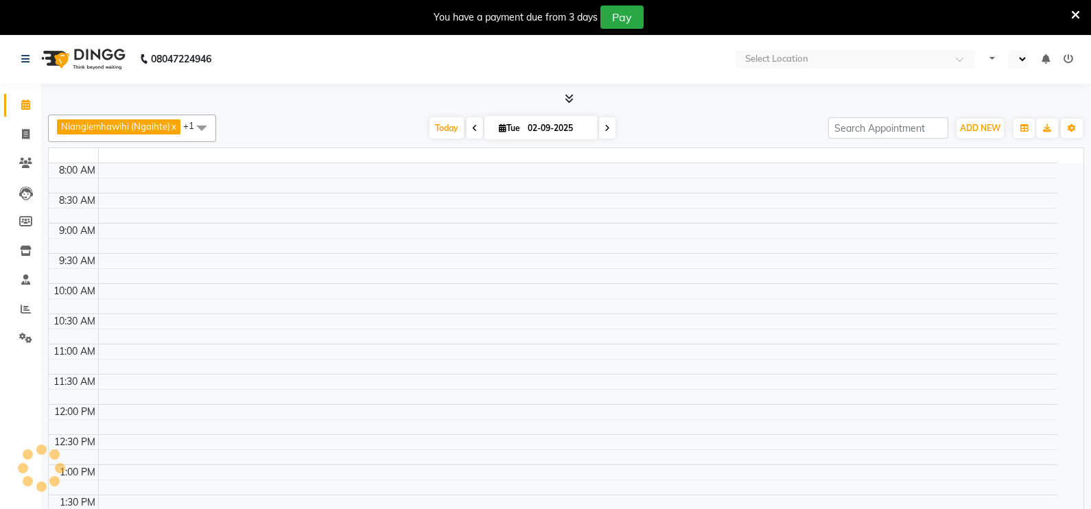
select select "en"
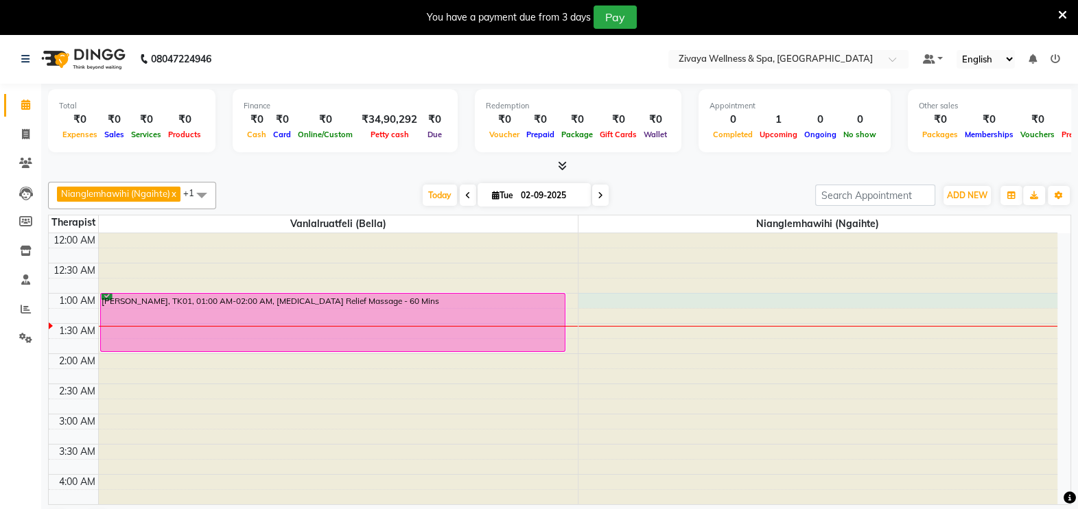
click at [743, 233] on div at bounding box center [819, 233] width 480 height 0
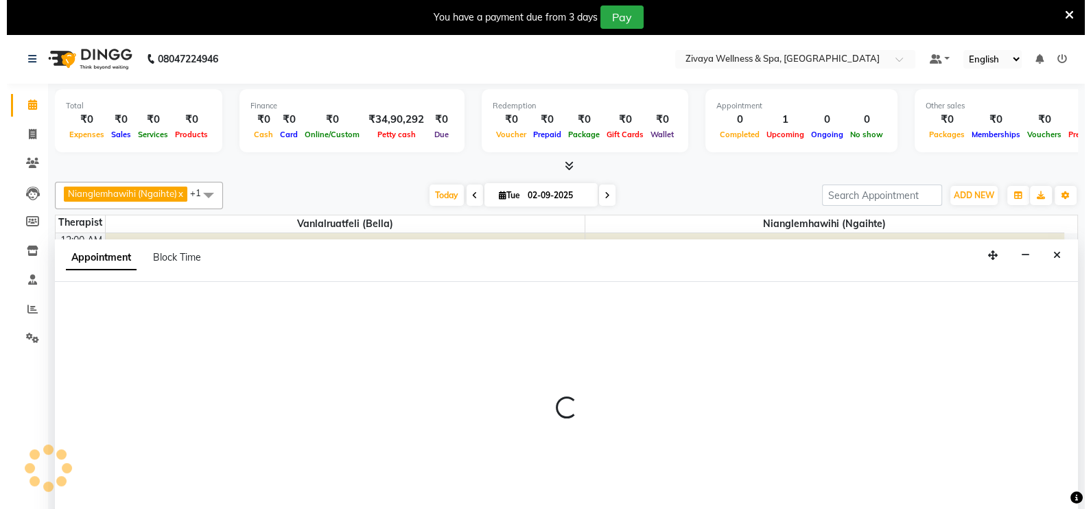
scroll to position [34, 0]
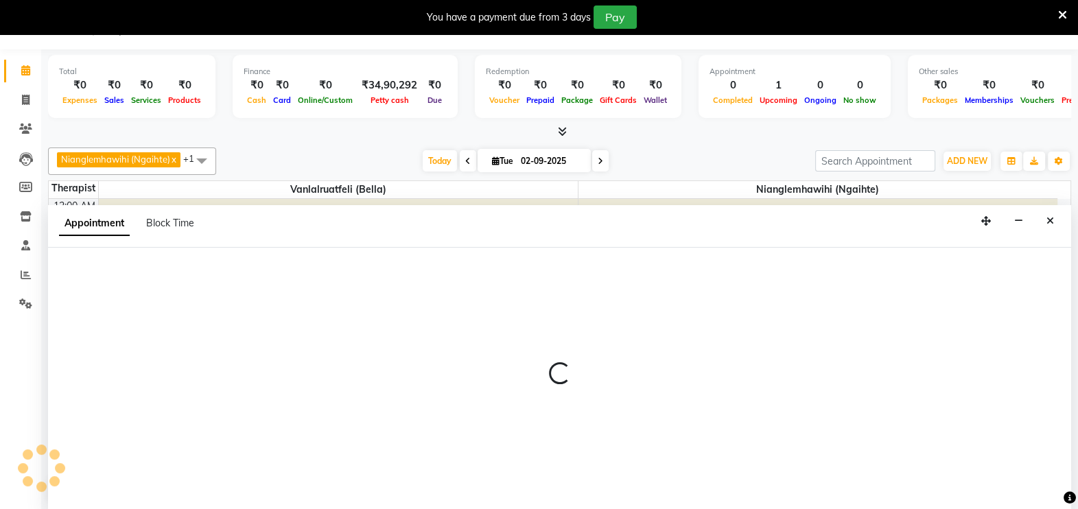
select select "58858"
select select "60"
select select "tentative"
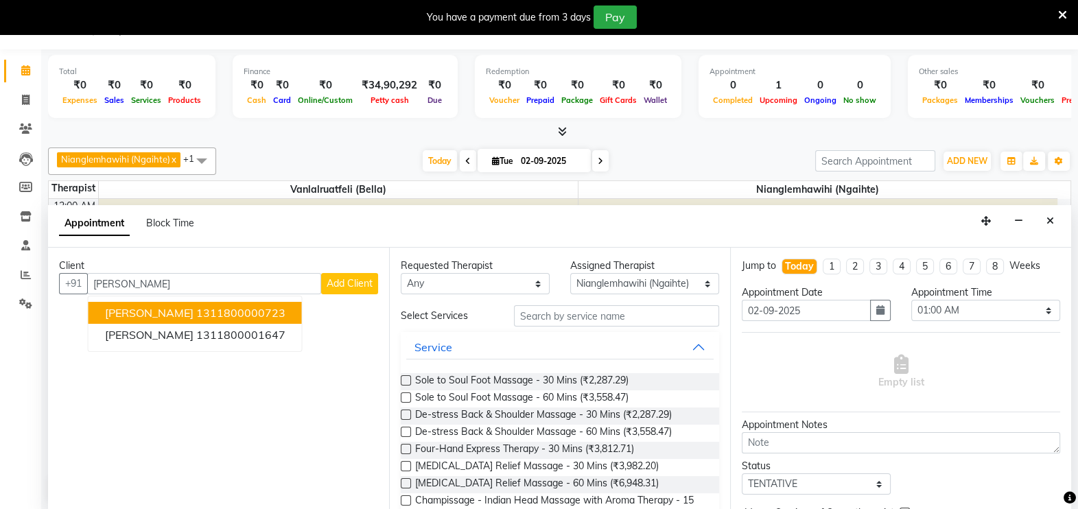
type input "[PERSON_NAME]"
click at [360, 273] on button "Add Client" at bounding box center [349, 283] width 57 height 21
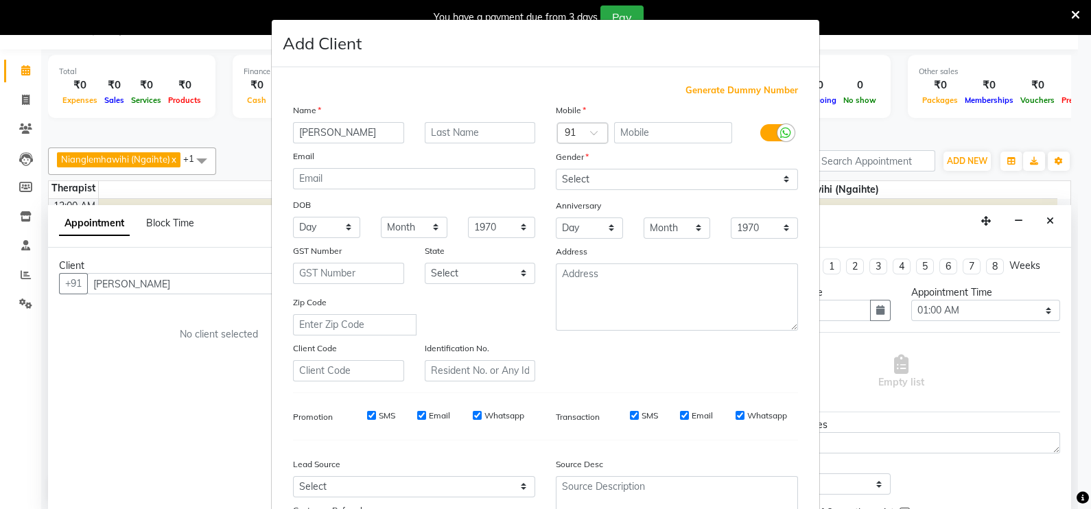
click at [723, 89] on span "Generate Dummy Number" at bounding box center [742, 91] width 113 height 14
type input "1311800001648"
checkbox input "false"
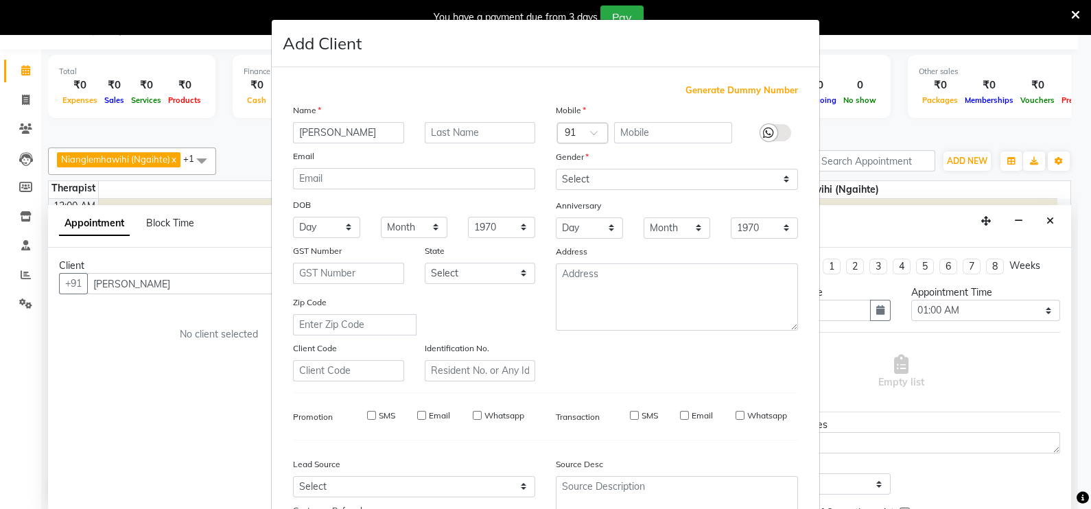
checkbox input "false"
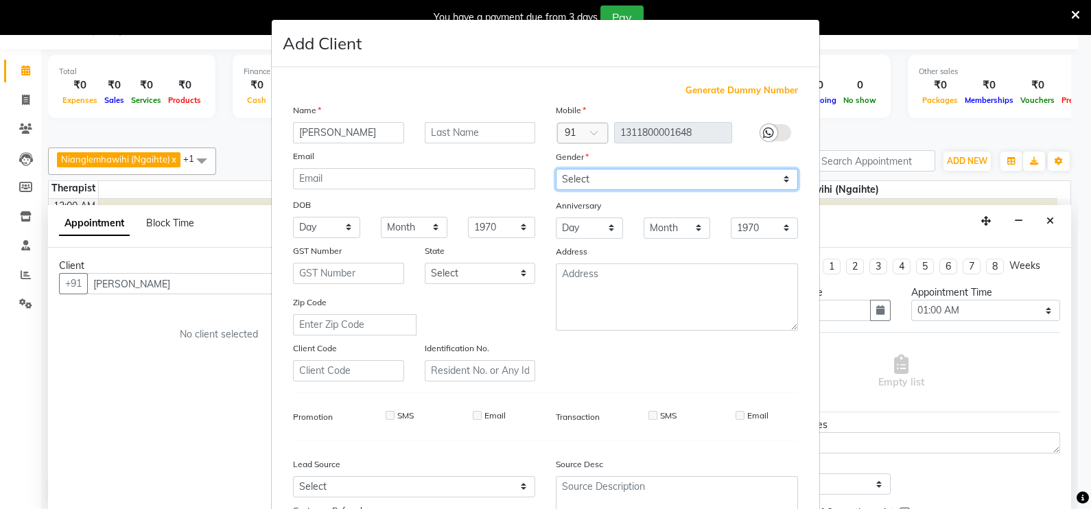
click at [693, 181] on select "Select Male Female Other Prefer Not To Say" at bounding box center [677, 179] width 242 height 21
select select "male"
click at [556, 170] on select "Select Male Female Other Prefer Not To Say" at bounding box center [677, 179] width 242 height 21
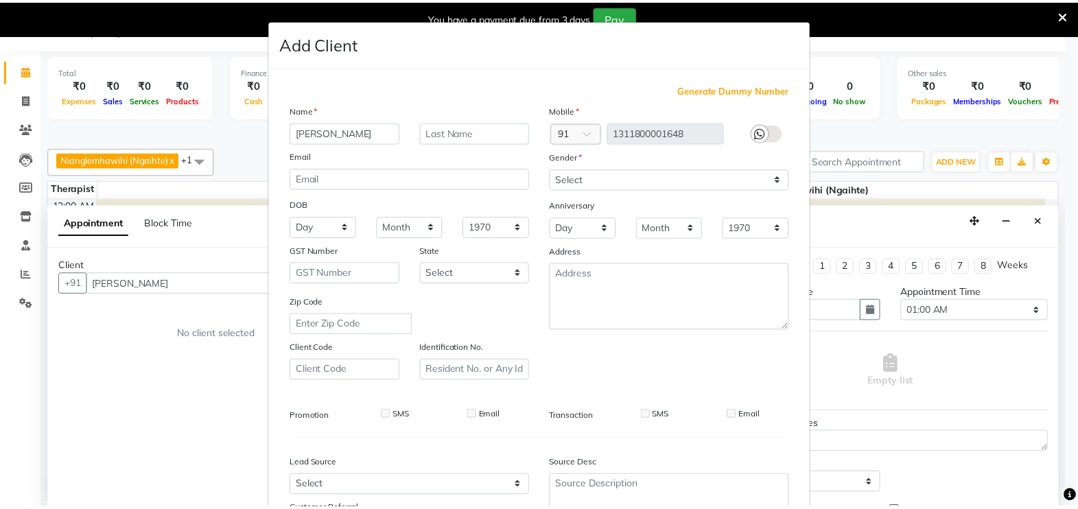
scroll to position [131, 0]
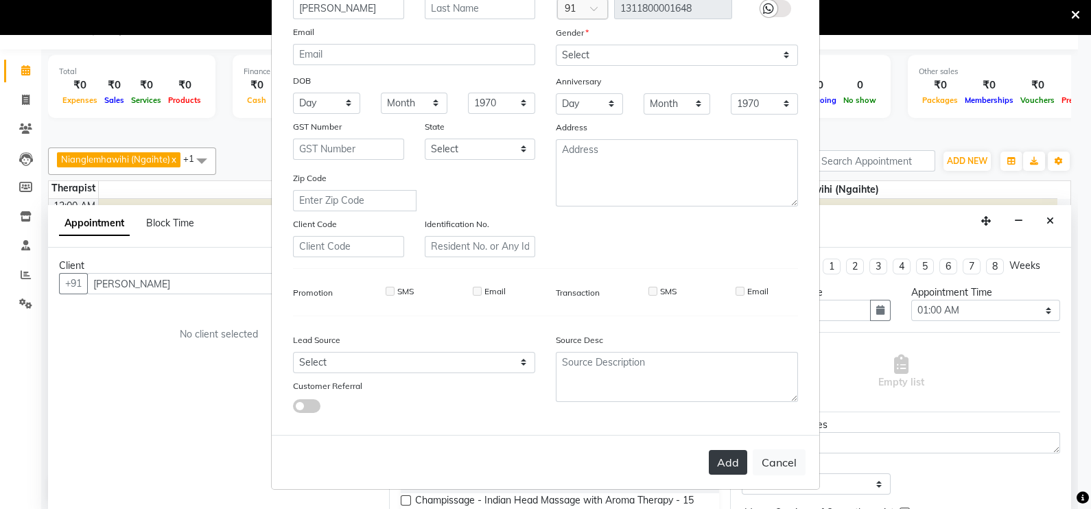
click at [718, 453] on button "Add" at bounding box center [728, 462] width 38 height 25
type input "1311800001648"
select select
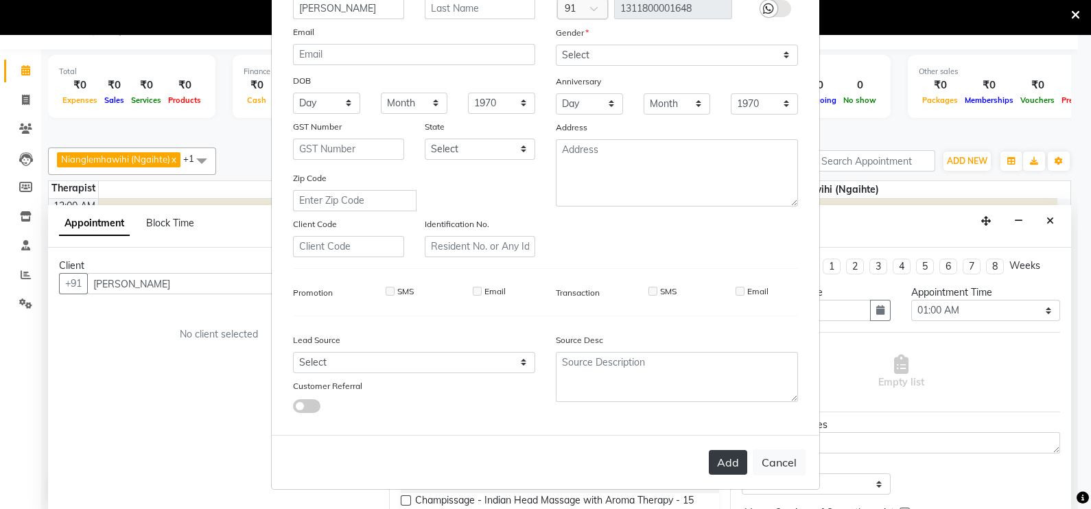
select select
checkbox input "false"
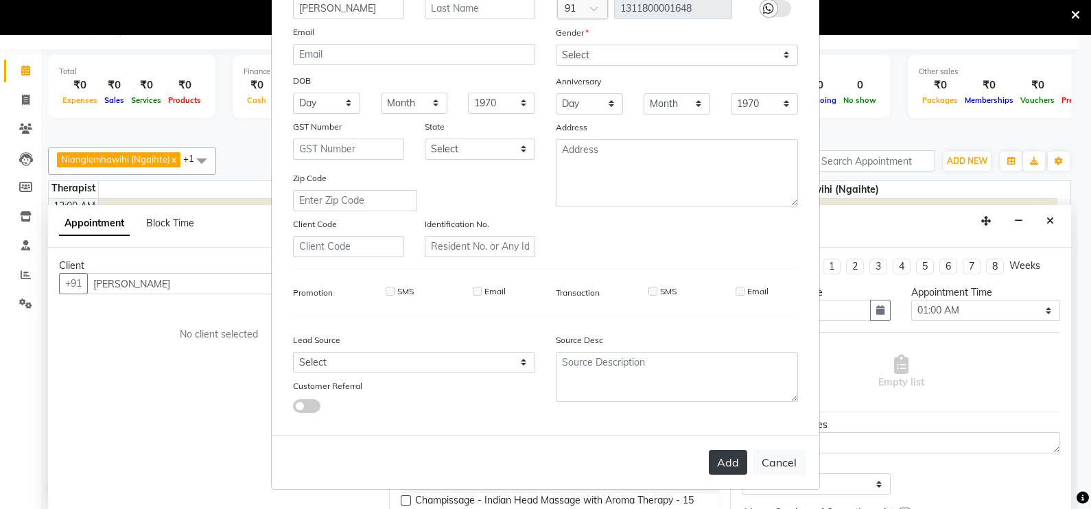
checkbox input "false"
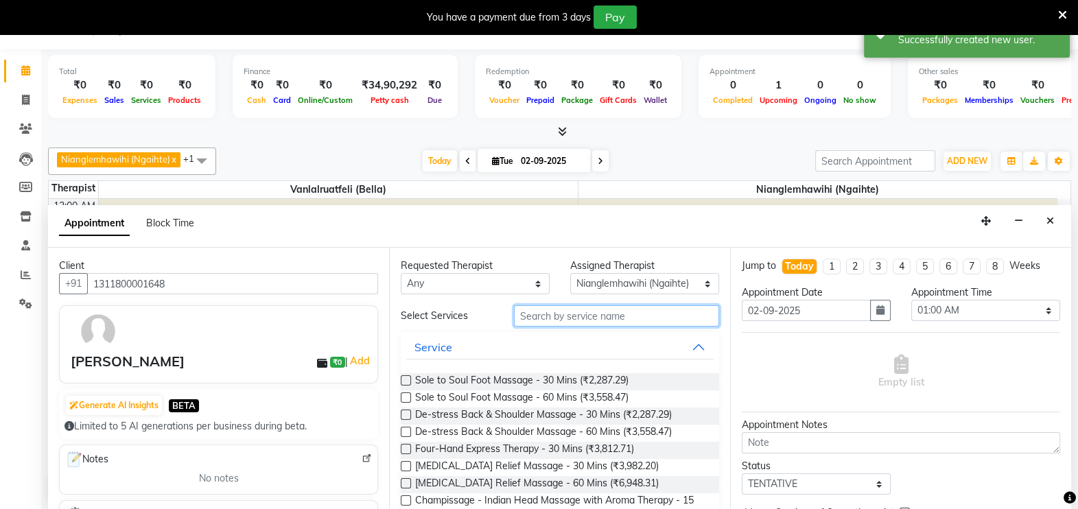
click at [655, 314] on input "text" at bounding box center [616, 315] width 205 height 21
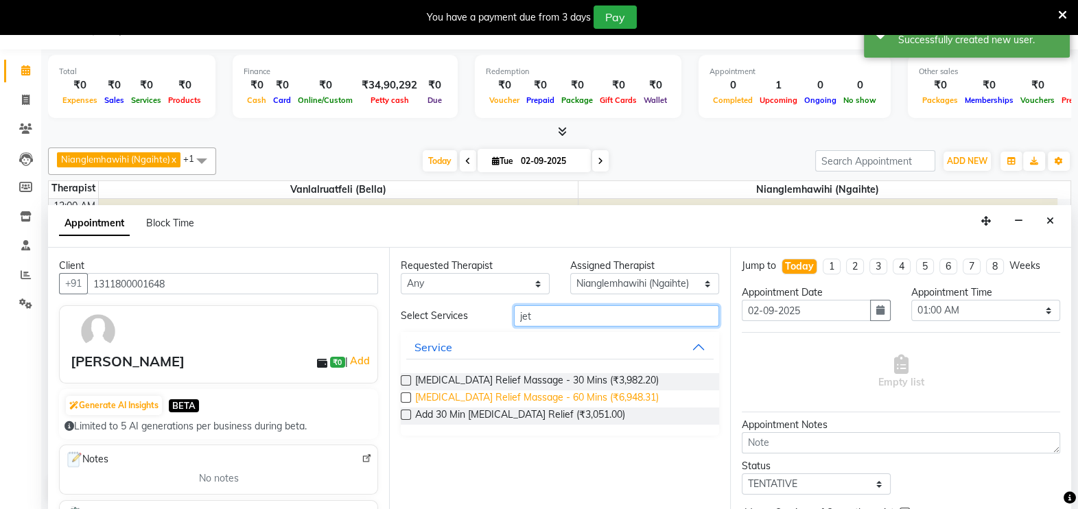
type input "jet"
click at [565, 395] on span "[MEDICAL_DATA] Relief Massage - 60 Mins (₹6,948.31)" at bounding box center [537, 399] width 244 height 17
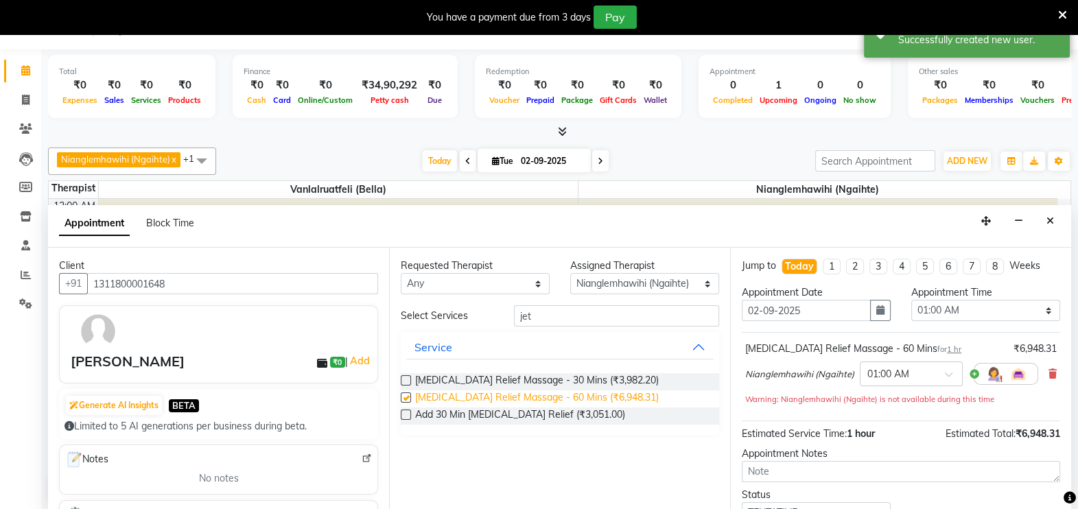
checkbox input "false"
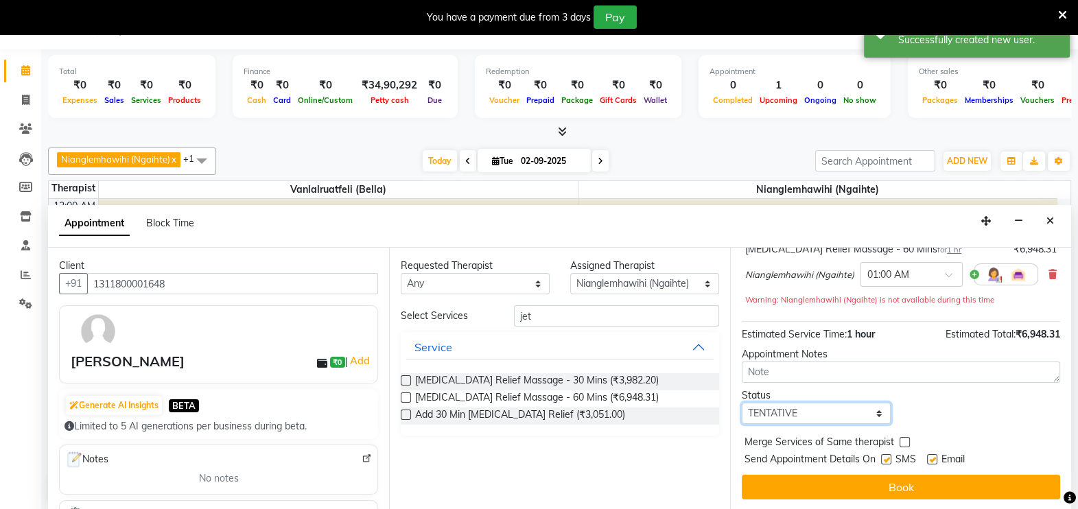
click at [817, 415] on select "Select TENTATIVE CONFIRM CHECK-IN UPCOMING" at bounding box center [816, 413] width 149 height 21
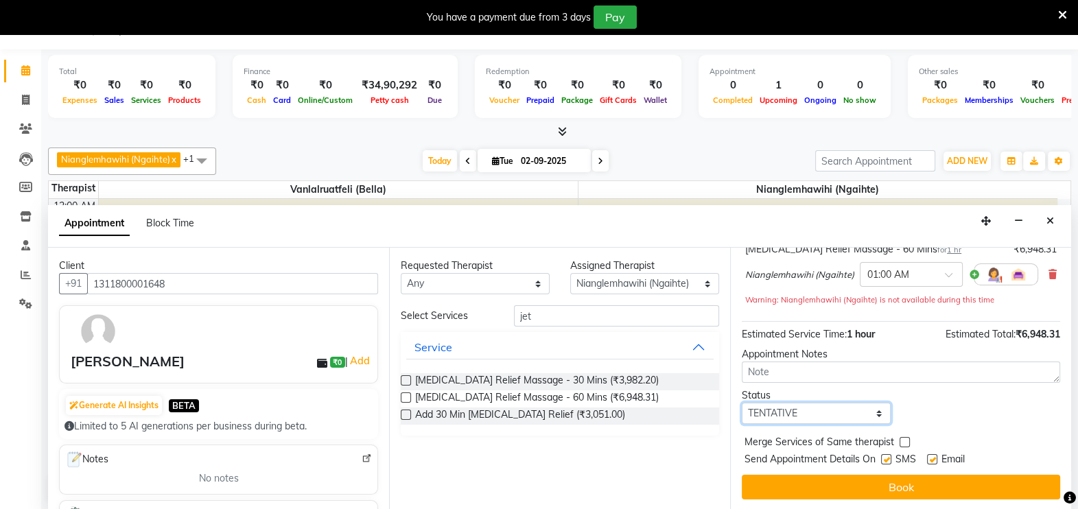
select select "confirm booking"
click at [742, 403] on select "Select TENTATIVE CONFIRM CHECK-IN UPCOMING" at bounding box center [816, 413] width 149 height 21
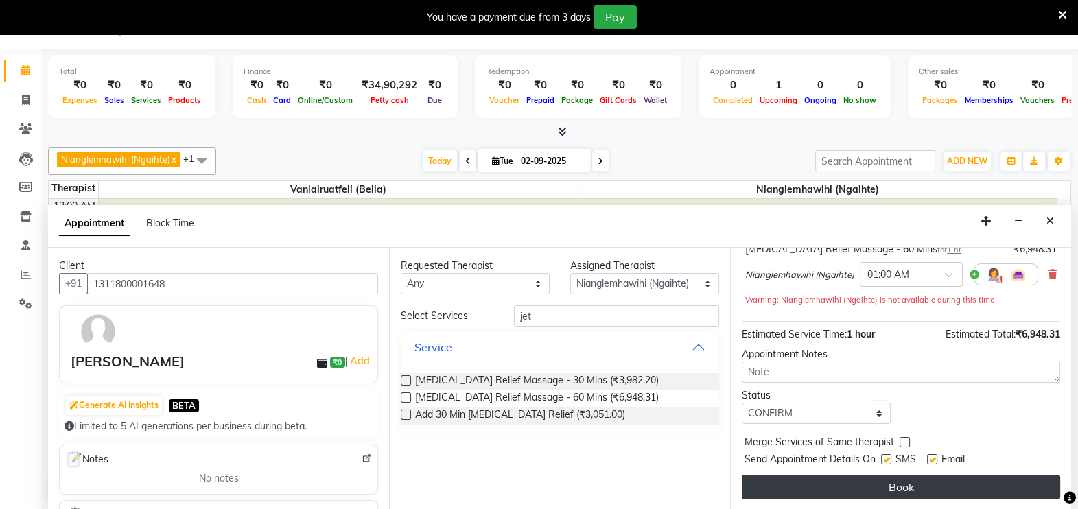
click at [896, 480] on button "Book" at bounding box center [901, 487] width 318 height 25
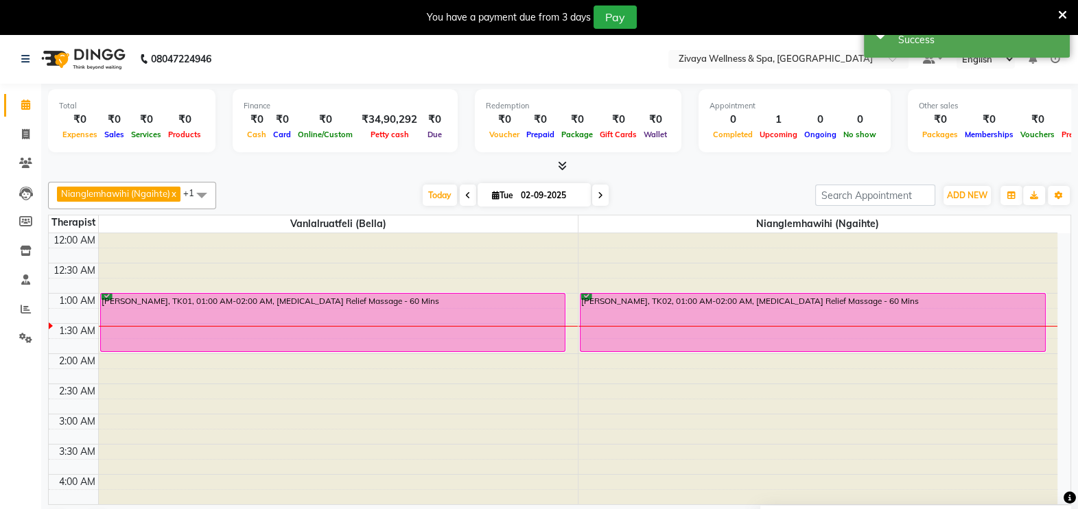
scroll to position [0, 0]
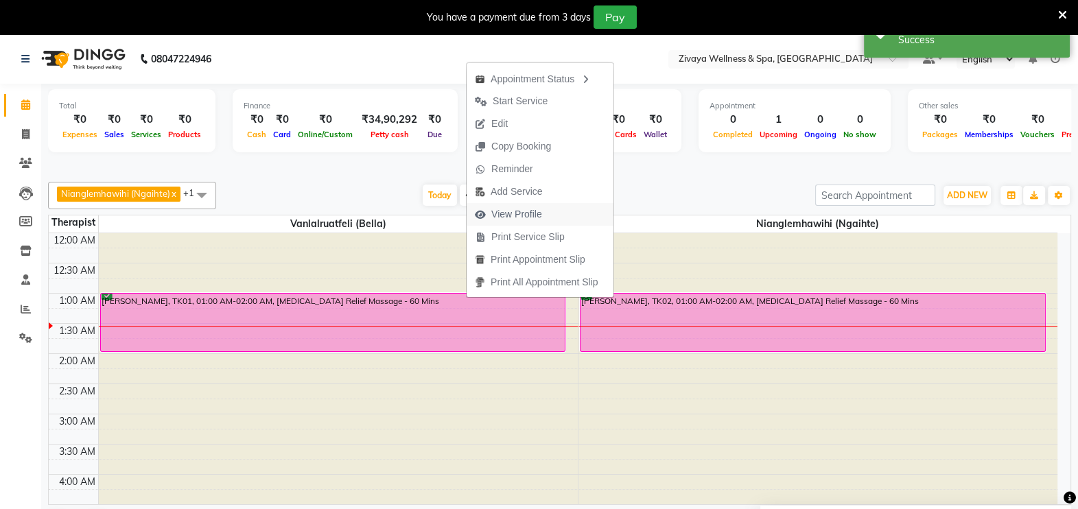
click at [513, 209] on span "View Profile" at bounding box center [516, 214] width 51 height 14
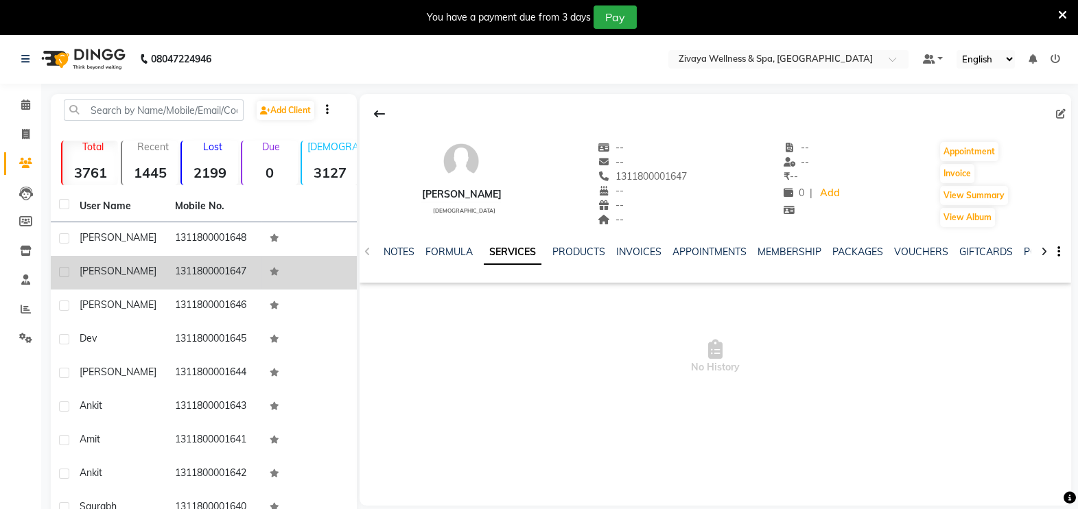
click at [62, 272] on label at bounding box center [64, 272] width 10 height 10
click at [62, 272] on input "checkbox" at bounding box center [63, 272] width 9 height 9
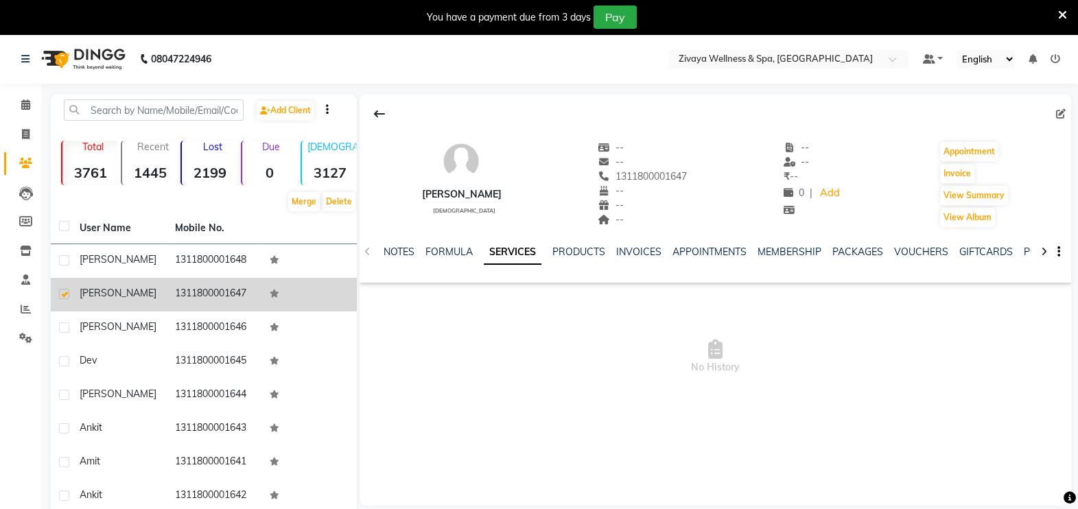
drag, startPoint x: 109, startPoint y: 293, endPoint x: 88, endPoint y: 292, distance: 21.3
click at [88, 292] on span "[PERSON_NAME]" at bounding box center [118, 293] width 77 height 12
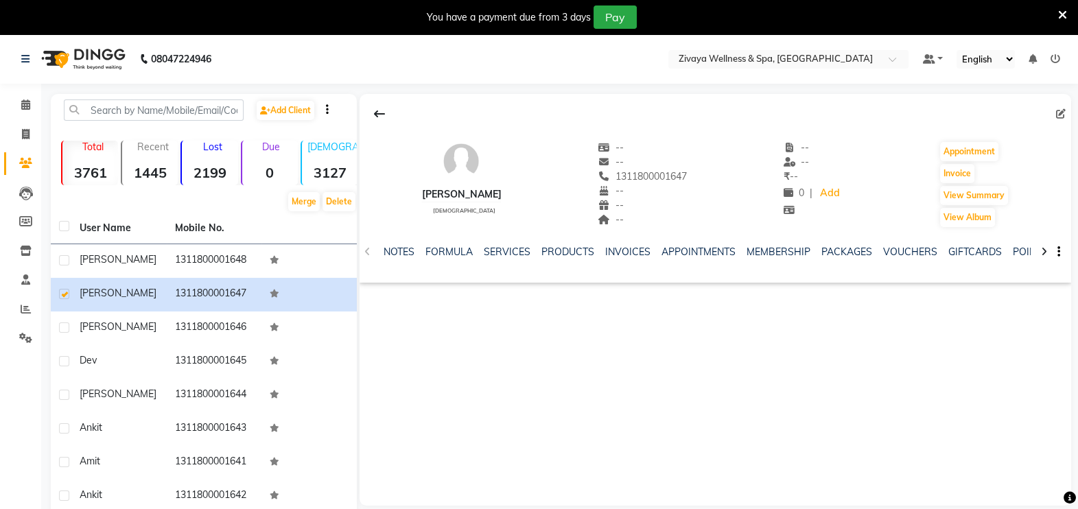
click at [329, 110] on icon "button" at bounding box center [327, 109] width 3 height 1
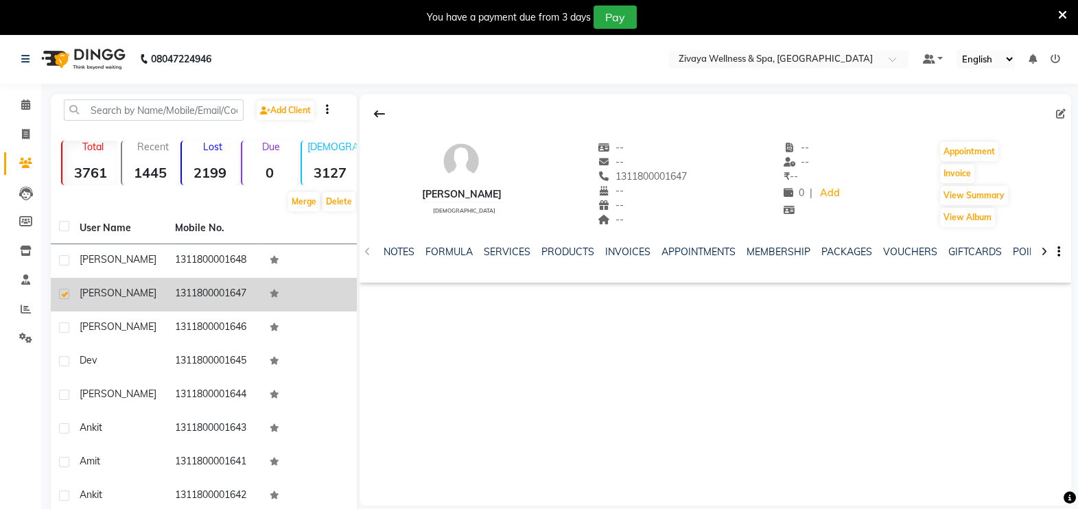
click at [287, 292] on td at bounding box center [308, 295] width 95 height 34
click at [154, 295] on div "[PERSON_NAME]" at bounding box center [119, 293] width 79 height 14
click at [62, 289] on label at bounding box center [64, 294] width 10 height 10
click at [62, 290] on input "checkbox" at bounding box center [63, 294] width 9 height 9
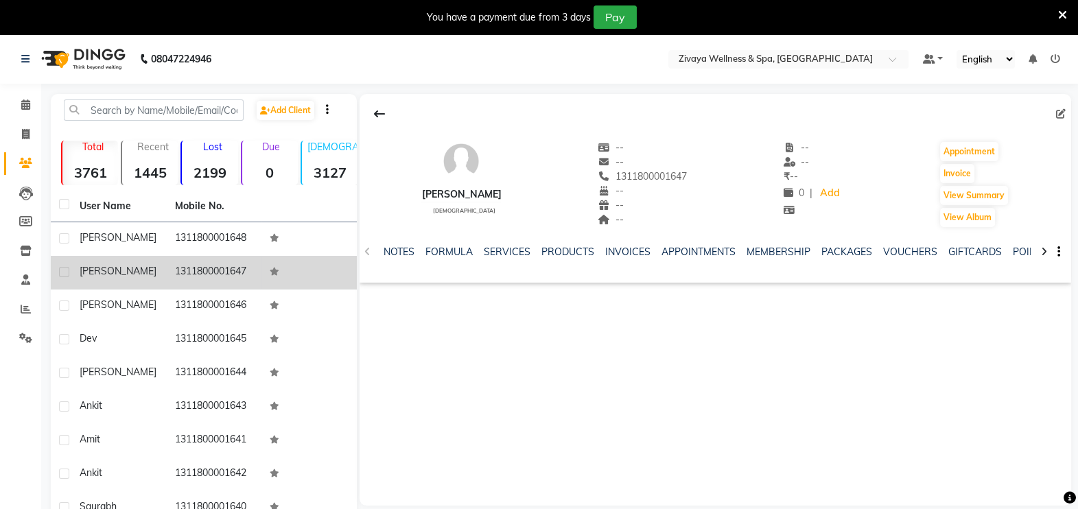
click at [63, 275] on label at bounding box center [64, 272] width 10 height 10
click at [63, 275] on input "checkbox" at bounding box center [63, 272] width 9 height 9
checkbox input "true"
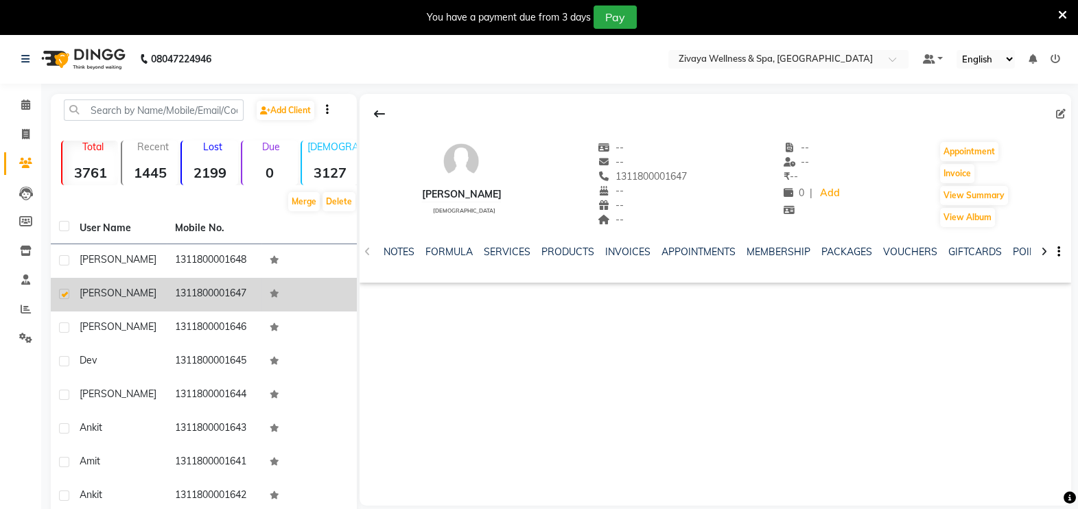
click at [145, 295] on div "[PERSON_NAME]" at bounding box center [119, 293] width 79 height 14
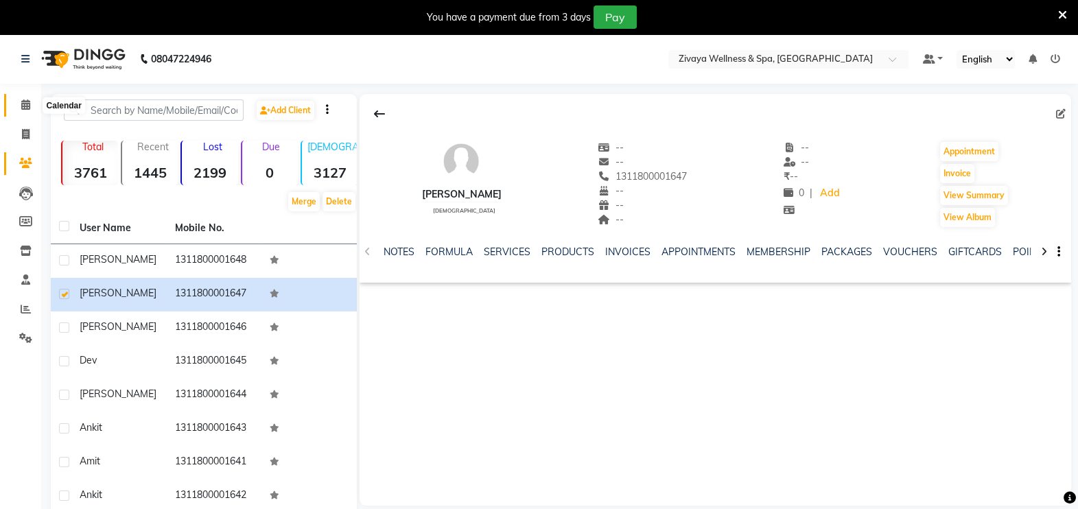
click at [23, 100] on icon at bounding box center [25, 105] width 9 height 10
